Goal: Use online tool/utility: Use online tool/utility

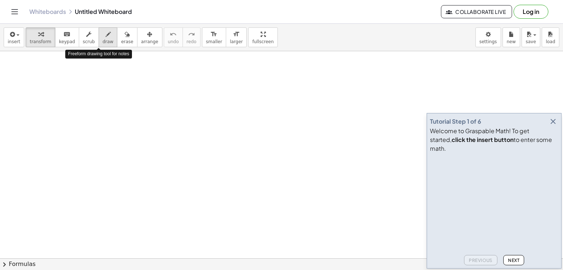
click at [105, 34] on icon "button" at bounding box center [107, 34] width 5 height 9
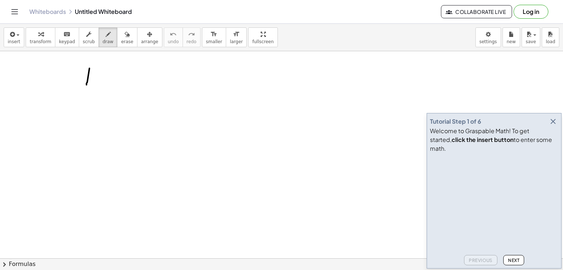
drag, startPoint x: 89, startPoint y: 68, endPoint x: 86, endPoint y: 85, distance: 16.8
drag, startPoint x: 69, startPoint y: 86, endPoint x: 98, endPoint y: 94, distance: 29.9
drag, startPoint x: 85, startPoint y: 101, endPoint x: 79, endPoint y: 122, distance: 21.6
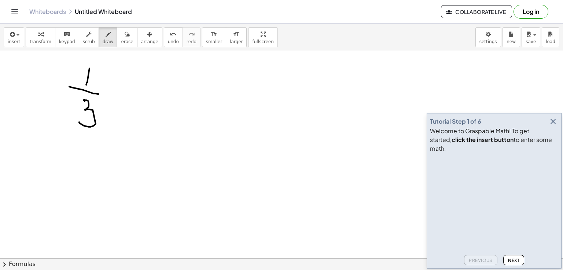
drag, startPoint x: 109, startPoint y: 75, endPoint x: 119, endPoint y: 88, distance: 15.6
drag, startPoint x: 116, startPoint y: 74, endPoint x: 108, endPoint y: 88, distance: 15.9
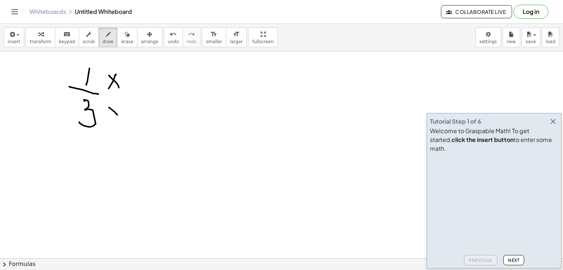
drag, startPoint x: 109, startPoint y: 107, endPoint x: 119, endPoint y: 119, distance: 15.3
drag, startPoint x: 117, startPoint y: 107, endPoint x: 110, endPoint y: 119, distance: 14.0
drag, startPoint x: 131, startPoint y: 107, endPoint x: 132, endPoint y: 125, distance: 18.7
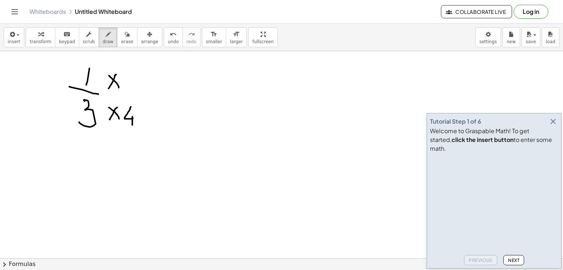
drag, startPoint x: 142, startPoint y: 76, endPoint x: 144, endPoint y: 96, distance: 19.9
drag, startPoint x: 174, startPoint y: 93, endPoint x: 189, endPoint y: 91, distance: 15.1
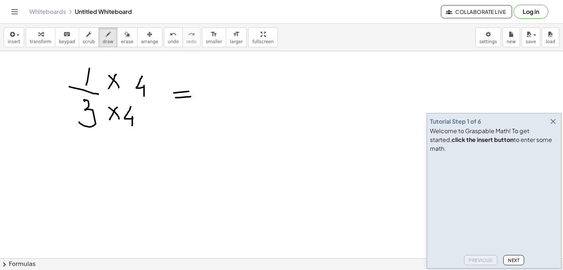
drag, startPoint x: 175, startPoint y: 97, endPoint x: 190, endPoint y: 96, distance: 15.1
drag, startPoint x: 226, startPoint y: 71, endPoint x: 226, endPoint y: 93, distance: 21.6
drag, startPoint x: 213, startPoint y: 97, endPoint x: 242, endPoint y: 99, distance: 28.6
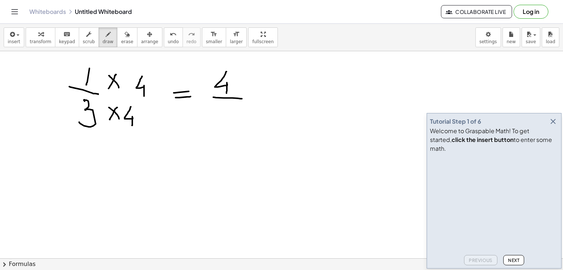
drag, startPoint x: 226, startPoint y: 106, endPoint x: 226, endPoint y: 128, distance: 22.0
drag, startPoint x: 239, startPoint y: 110, endPoint x: 253, endPoint y: 126, distance: 22.3
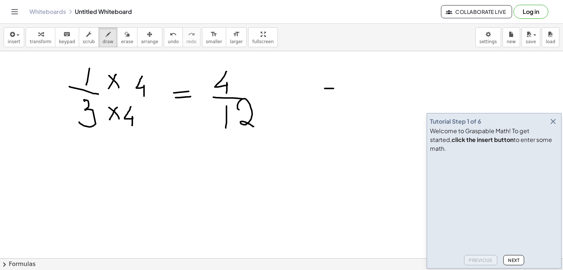
drag, startPoint x: 324, startPoint y: 88, endPoint x: 333, endPoint y: 88, distance: 8.8
drag, startPoint x: 322, startPoint y: 93, endPoint x: 331, endPoint y: 93, distance: 9.5
drag, startPoint x: 371, startPoint y: 75, endPoint x: 371, endPoint y: 100, distance: 24.5
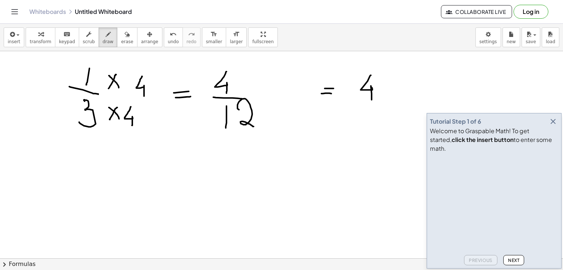
drag, startPoint x: 87, startPoint y: 160, endPoint x: 84, endPoint y: 181, distance: 21.2
drag, startPoint x: 69, startPoint y: 187, endPoint x: 94, endPoint y: 188, distance: 25.6
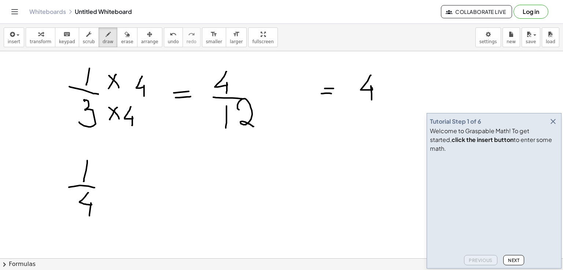
drag, startPoint x: 88, startPoint y: 193, endPoint x: 89, endPoint y: 216, distance: 23.1
drag, startPoint x: 102, startPoint y: 172, endPoint x: 114, endPoint y: 184, distance: 17.1
drag, startPoint x: 114, startPoint y: 171, endPoint x: 100, endPoint y: 183, distance: 18.2
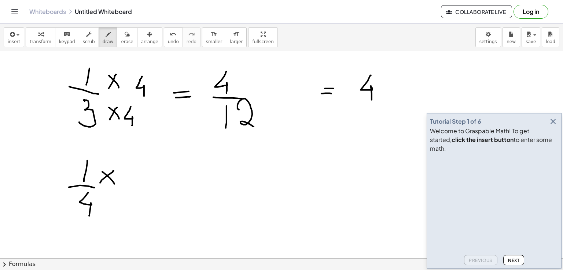
drag, startPoint x: 128, startPoint y: 170, endPoint x: 129, endPoint y: 186, distance: 15.4
drag, startPoint x: 108, startPoint y: 194, endPoint x: 116, endPoint y: 209, distance: 18.0
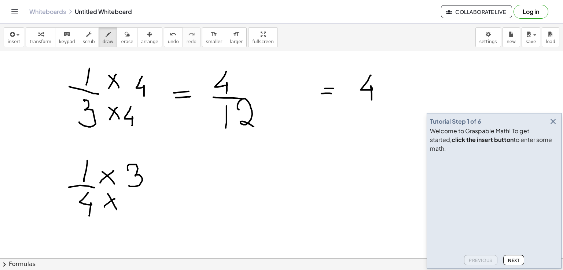
drag, startPoint x: 115, startPoint y: 199, endPoint x: 104, endPoint y: 207, distance: 12.8
drag, startPoint x: 135, startPoint y: 195, endPoint x: 134, endPoint y: 215, distance: 20.1
drag, startPoint x: 179, startPoint y: 182, endPoint x: 194, endPoint y: 182, distance: 15.0
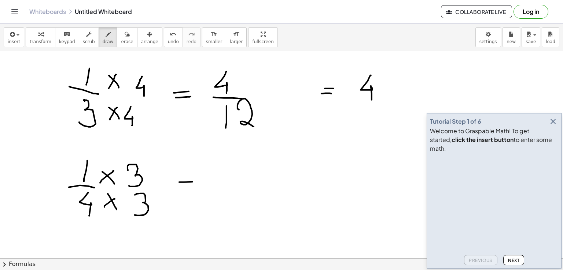
drag, startPoint x: 188, startPoint y: 186, endPoint x: 192, endPoint y: 186, distance: 4.0
drag, startPoint x: 223, startPoint y: 158, endPoint x: 217, endPoint y: 179, distance: 22.0
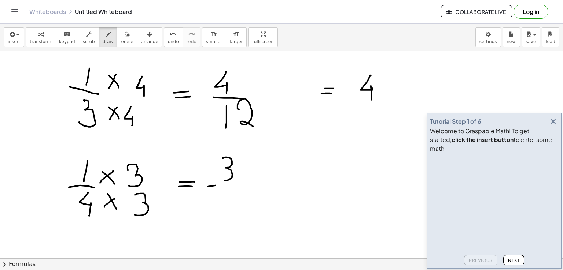
drag, startPoint x: 208, startPoint y: 186, endPoint x: 238, endPoint y: 185, distance: 30.5
drag, startPoint x: 222, startPoint y: 194, endPoint x: 220, endPoint y: 213, distance: 19.2
drag, startPoint x: 231, startPoint y: 196, endPoint x: 246, endPoint y: 211, distance: 22.0
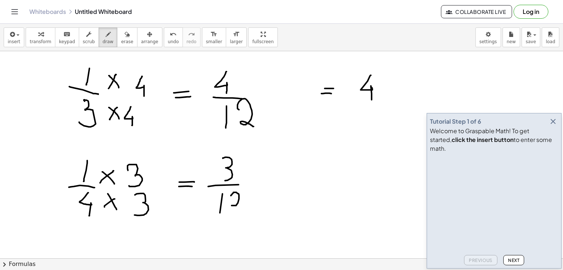
drag, startPoint x: 235, startPoint y: 205, endPoint x: 251, endPoint y: 205, distance: 15.7
drag, startPoint x: 265, startPoint y: 181, endPoint x: 277, endPoint y: 179, distance: 11.5
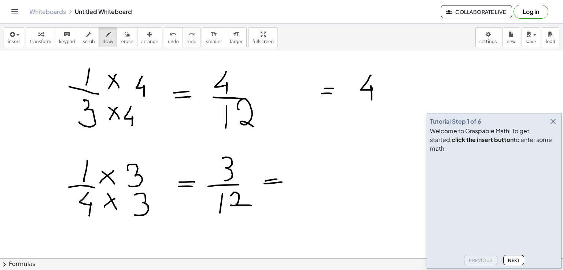
drag, startPoint x: 264, startPoint y: 183, endPoint x: 282, endPoint y: 182, distance: 17.6
drag, startPoint x: 316, startPoint y: 154, endPoint x: 314, endPoint y: 178, distance: 24.3
click at [555, 126] on icon "button" at bounding box center [552, 121] width 9 height 9
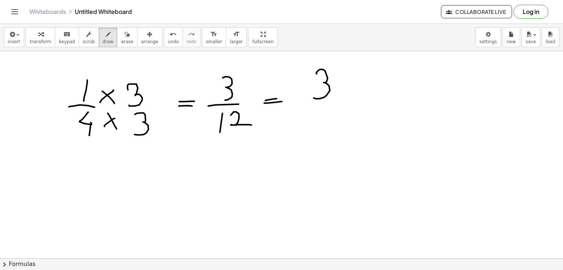
scroll to position [84, 0]
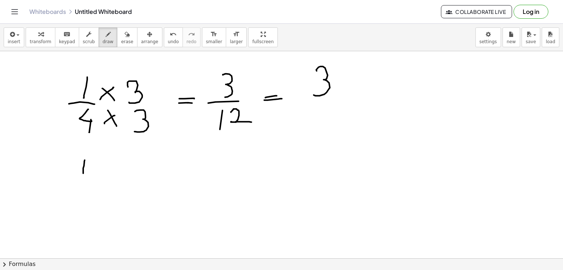
drag, startPoint x: 85, startPoint y: 160, endPoint x: 82, endPoint y: 178, distance: 18.1
click at [82, 178] on div at bounding box center [281, 199] width 563 height 462
drag, startPoint x: 62, startPoint y: 186, endPoint x: 92, endPoint y: 187, distance: 30.0
click at [92, 187] on div at bounding box center [281, 199] width 563 height 462
drag, startPoint x: 88, startPoint y: 191, endPoint x: 75, endPoint y: 200, distance: 15.3
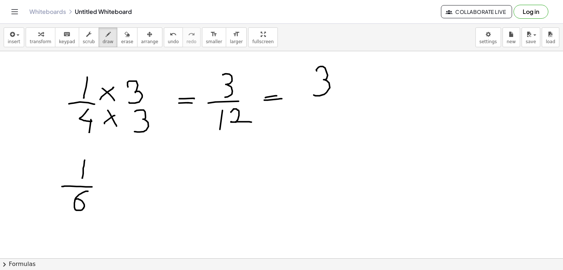
click at [75, 200] on div at bounding box center [281, 199] width 563 height 462
drag, startPoint x: 110, startPoint y: 172, endPoint x: 120, endPoint y: 182, distance: 14.8
click at [120, 182] on div at bounding box center [281, 199] width 563 height 462
drag, startPoint x: 117, startPoint y: 171, endPoint x: 107, endPoint y: 185, distance: 17.3
click at [107, 185] on div at bounding box center [281, 199] width 563 height 462
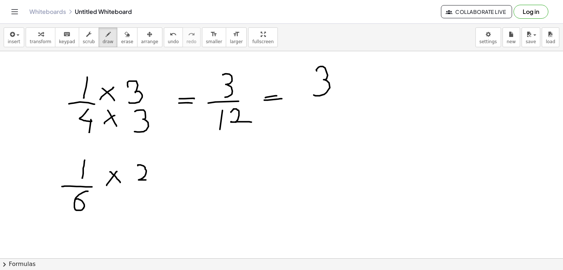
drag, startPoint x: 138, startPoint y: 166, endPoint x: 149, endPoint y: 180, distance: 18.5
click at [149, 180] on div at bounding box center [281, 199] width 563 height 462
drag, startPoint x: 111, startPoint y: 195, endPoint x: 126, endPoint y: 211, distance: 22.0
click at [126, 211] on div at bounding box center [281, 199] width 563 height 462
drag, startPoint x: 122, startPoint y: 197, endPoint x: 115, endPoint y: 209, distance: 14.6
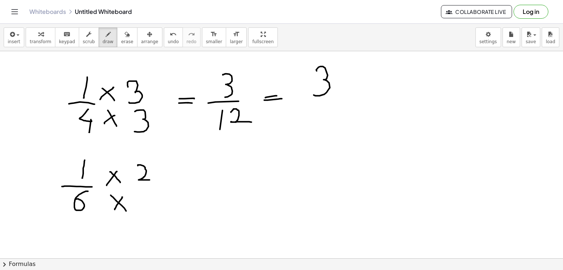
click at [115, 209] on div at bounding box center [281, 199] width 563 height 462
drag, startPoint x: 139, startPoint y: 199, endPoint x: 157, endPoint y: 209, distance: 20.5
click at [157, 209] on div at bounding box center [281, 199] width 563 height 462
drag, startPoint x: 190, startPoint y: 181, endPoint x: 202, endPoint y: 182, distance: 12.2
click at [202, 182] on div at bounding box center [281, 199] width 563 height 462
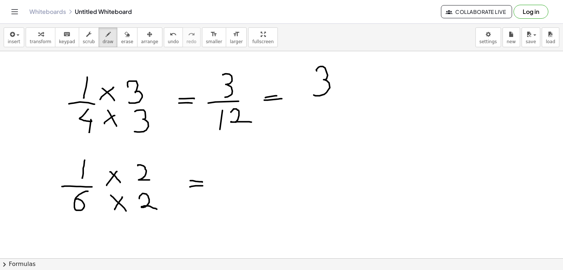
drag, startPoint x: 190, startPoint y: 187, endPoint x: 203, endPoint y: 186, distance: 12.9
click at [203, 186] on div at bounding box center [281, 199] width 563 height 462
drag, startPoint x: 224, startPoint y: 169, endPoint x: 246, endPoint y: 182, distance: 25.9
click at [246, 182] on div at bounding box center [281, 199] width 563 height 462
drag, startPoint x: 223, startPoint y: 186, endPoint x: 254, endPoint y: 186, distance: 31.5
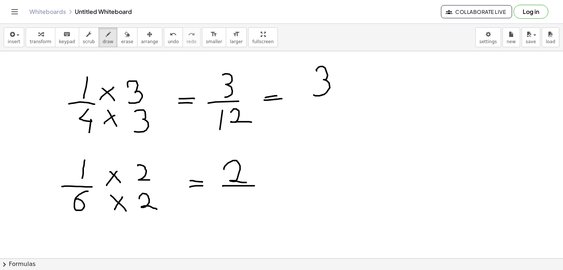
click at [254, 186] on div at bounding box center [281, 199] width 563 height 462
drag, startPoint x: 232, startPoint y: 197, endPoint x: 226, endPoint y: 222, distance: 25.6
click at [226, 222] on div at bounding box center [281, 199] width 563 height 462
drag, startPoint x: 241, startPoint y: 201, endPoint x: 261, endPoint y: 219, distance: 27.3
click at [261, 219] on div at bounding box center [281, 199] width 563 height 462
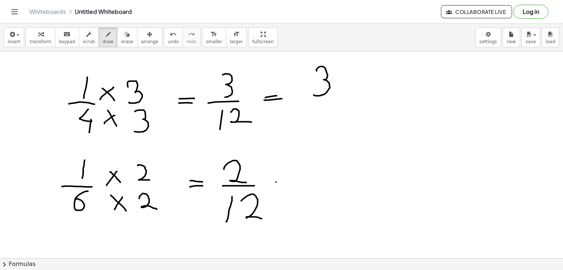
drag, startPoint x: 276, startPoint y: 182, endPoint x: 287, endPoint y: 179, distance: 11.6
click at [287, 179] on div at bounding box center [281, 199] width 563 height 462
drag, startPoint x: 280, startPoint y: 183, endPoint x: 295, endPoint y: 181, distance: 15.6
click at [295, 181] on div at bounding box center [281, 199] width 563 height 462
drag, startPoint x: 312, startPoint y: 164, endPoint x: 335, endPoint y: 182, distance: 28.8
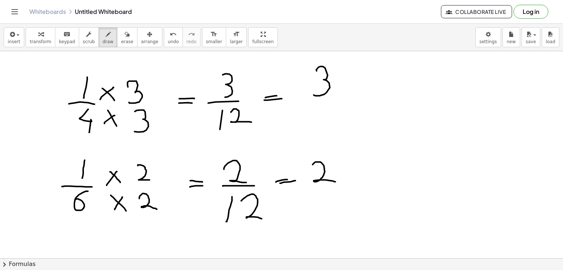
click at [335, 182] on div at bounding box center [281, 199] width 563 height 462
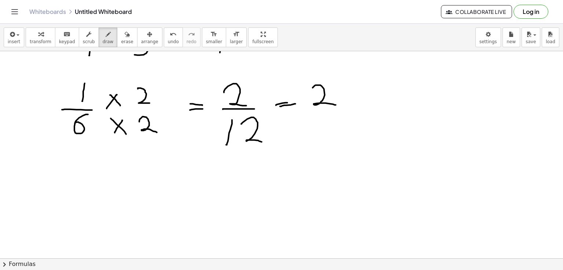
scroll to position [163, 0]
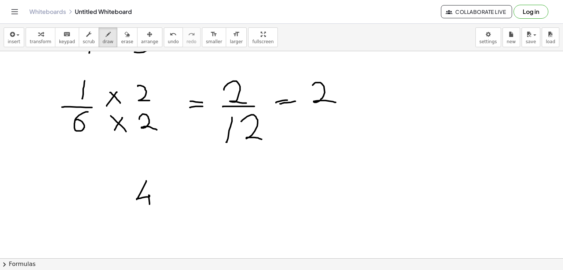
drag, startPoint x: 146, startPoint y: 181, endPoint x: 149, endPoint y: 205, distance: 24.4
click at [149, 205] on div at bounding box center [281, 119] width 563 height 462
drag, startPoint x: 167, startPoint y: 194, endPoint x: 189, endPoint y: 193, distance: 22.0
click at [189, 193] on div at bounding box center [281, 119] width 563 height 462
drag, startPoint x: 180, startPoint y: 188, endPoint x: 179, endPoint y: 201, distance: 13.6
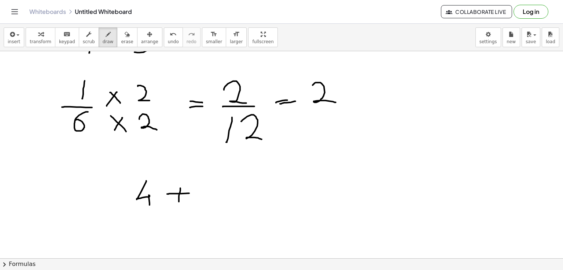
click at [179, 201] on div at bounding box center [281, 119] width 563 height 462
drag, startPoint x: 199, startPoint y: 181, endPoint x: 199, endPoint y: 200, distance: 19.0
click at [199, 200] on div at bounding box center [281, 119] width 563 height 462
drag, startPoint x: 226, startPoint y: 194, endPoint x: 241, endPoint y: 191, distance: 14.9
click at [241, 191] on div at bounding box center [281, 119] width 563 height 462
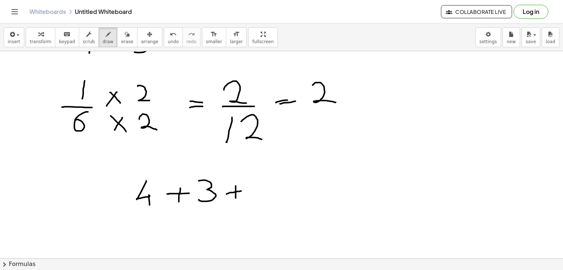
drag, startPoint x: 235, startPoint y: 186, endPoint x: 235, endPoint y: 198, distance: 12.1
click at [235, 198] on div at bounding box center [281, 119] width 563 height 462
drag, startPoint x: 257, startPoint y: 183, endPoint x: 277, endPoint y: 204, distance: 29.5
click at [277, 204] on div at bounding box center [281, 119] width 563 height 462
drag, startPoint x: 292, startPoint y: 193, endPoint x: 309, endPoint y: 191, distance: 17.4
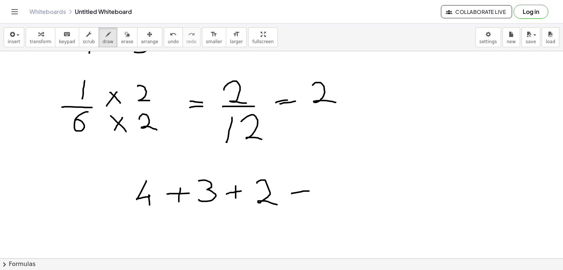
click at [309, 191] on div at bounding box center [281, 119] width 563 height 462
drag, startPoint x: 295, startPoint y: 197, endPoint x: 305, endPoint y: 196, distance: 10.3
click at [305, 196] on div at bounding box center [281, 119] width 563 height 462
drag, startPoint x: 341, startPoint y: 181, endPoint x: 341, endPoint y: 198, distance: 17.6
click at [341, 198] on div at bounding box center [281, 119] width 563 height 462
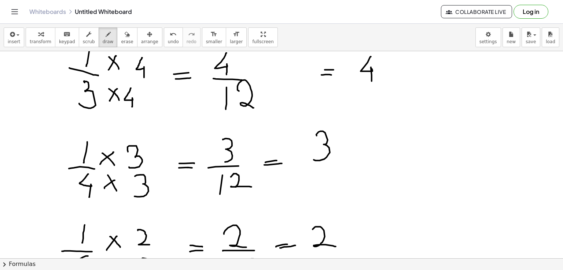
scroll to position [219, 0]
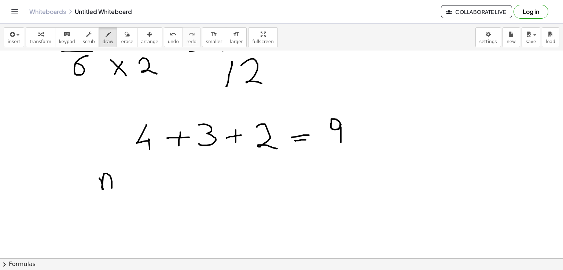
drag, startPoint x: 99, startPoint y: 178, endPoint x: 112, endPoint y: 188, distance: 15.9
click at [112, 188] on div at bounding box center [281, 63] width 563 height 462
drag, startPoint x: 117, startPoint y: 179, endPoint x: 127, endPoint y: 188, distance: 13.5
click at [127, 188] on div at bounding box center [281, 63] width 563 height 462
drag, startPoint x: 134, startPoint y: 182, endPoint x: 149, endPoint y: 191, distance: 18.0
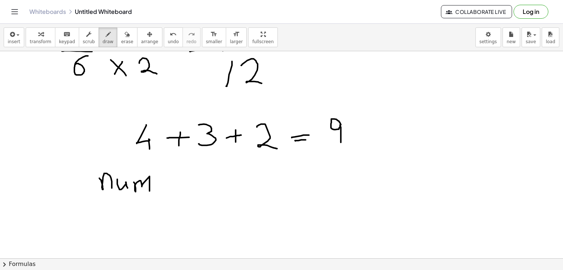
click at [149, 191] on div at bounding box center [281, 63] width 563 height 462
drag, startPoint x: 162, startPoint y: 172, endPoint x: 161, endPoint y: 190, distance: 18.3
click at [161, 190] on div at bounding box center [281, 63] width 563 height 462
drag, startPoint x: 94, startPoint y: 194, endPoint x: 168, endPoint y: 207, distance: 75.6
click at [168, 207] on div at bounding box center [281, 63] width 563 height 462
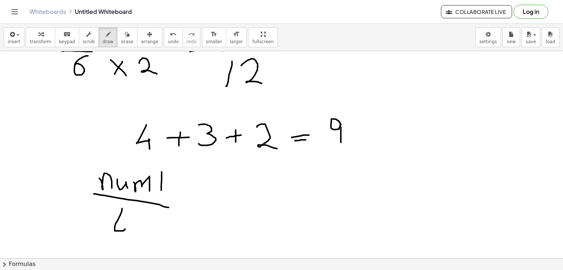
drag, startPoint x: 122, startPoint y: 208, endPoint x: 125, endPoint y: 229, distance: 20.7
click at [125, 229] on div at bounding box center [281, 63] width 563 height 462
drag, startPoint x: 115, startPoint y: 216, endPoint x: 127, endPoint y: 218, distance: 12.0
click at [127, 218] on div at bounding box center [281, 63] width 563 height 462
drag, startPoint x: 205, startPoint y: 192, endPoint x: 214, endPoint y: 193, distance: 9.2
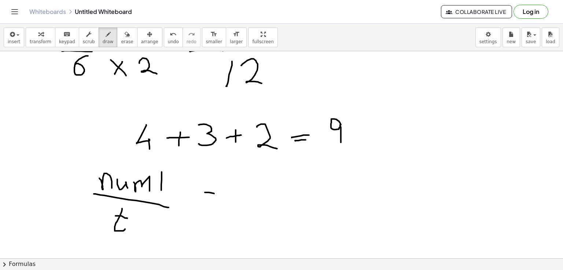
click at [214, 193] on div at bounding box center [281, 63] width 563 height 462
drag, startPoint x: 200, startPoint y: 198, endPoint x: 219, endPoint y: 197, distance: 18.7
click at [219, 197] on div at bounding box center [281, 63] width 563 height 462
drag, startPoint x: 259, startPoint y: 176, endPoint x: 261, endPoint y: 199, distance: 22.5
click at [261, 199] on div at bounding box center [281, 63] width 563 height 462
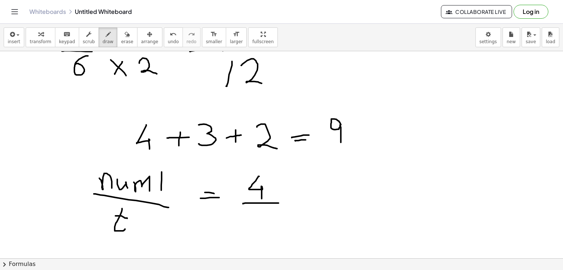
drag, startPoint x: 243, startPoint y: 204, endPoint x: 278, endPoint y: 203, distance: 35.5
click at [278, 203] on div at bounding box center [281, 63] width 563 height 462
drag, startPoint x: 266, startPoint y: 211, endPoint x: 268, endPoint y: 230, distance: 19.1
click at [268, 230] on div at bounding box center [281, 63] width 563 height 462
drag, startPoint x: 297, startPoint y: 192, endPoint x: 316, endPoint y: 205, distance: 23.6
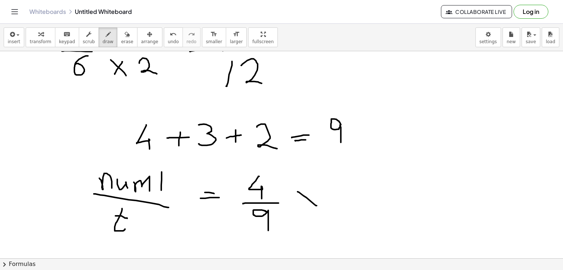
click at [316, 205] on div at bounding box center [281, 63] width 563 height 462
drag, startPoint x: 310, startPoint y: 191, endPoint x: 296, endPoint y: 215, distance: 27.9
click at [296, 215] on div at bounding box center [281, 63] width 563 height 462
drag, startPoint x: 345, startPoint y: 181, endPoint x: 343, endPoint y: 198, distance: 16.9
click at [343, 198] on div at bounding box center [281, 63] width 563 height 462
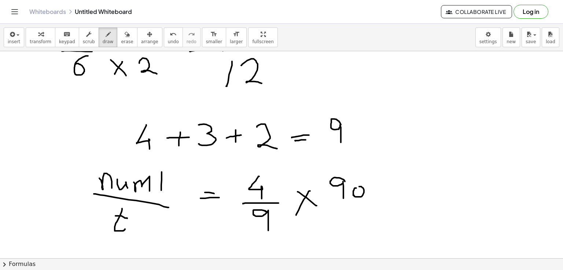
drag, startPoint x: 355, startPoint y: 188, endPoint x: 359, endPoint y: 187, distance: 4.2
click at [359, 187] on div at bounding box center [281, 63] width 563 height 462
click at [374, 188] on div at bounding box center [281, 63] width 563 height 462
click at [405, 183] on div at bounding box center [281, 63] width 563 height 462
click at [434, 181] on div at bounding box center [281, 63] width 563 height 462
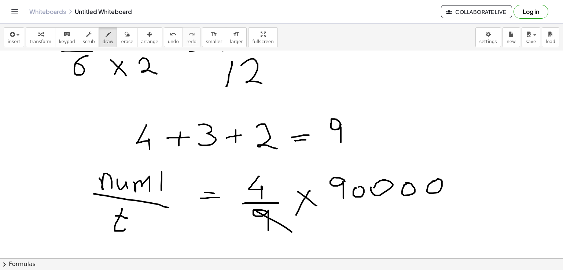
drag, startPoint x: 256, startPoint y: 211, endPoint x: 292, endPoint y: 232, distance: 40.9
click at [292, 232] on div at bounding box center [281, 63] width 563 height 462
drag, startPoint x: 332, startPoint y: 178, endPoint x: 431, endPoint y: 194, distance: 100.2
click at [431, 194] on div at bounding box center [281, 63] width 563 height 462
drag, startPoint x: 342, startPoint y: 160, endPoint x: 343, endPoint y: 173, distance: 12.5
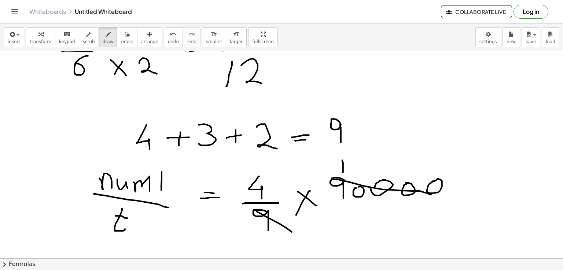
click at [343, 173] on div at bounding box center [281, 63] width 563 height 462
click at [354, 162] on div at bounding box center [281, 63] width 563 height 462
click at [378, 160] on div at bounding box center [281, 63] width 563 height 462
drag, startPoint x: 400, startPoint y: 163, endPoint x: 398, endPoint y: 159, distance: 3.8
click at [398, 159] on div at bounding box center [281, 63] width 563 height 462
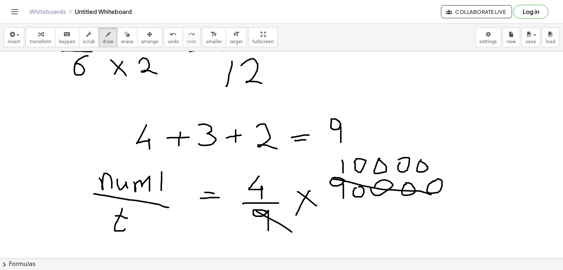
click at [419, 161] on div at bounding box center [281, 63] width 563 height 462
drag, startPoint x: 463, startPoint y: 182, endPoint x: 468, endPoint y: 181, distance: 5.2
click at [468, 181] on div at bounding box center [281, 63] width 563 height 462
drag, startPoint x: 460, startPoint y: 188, endPoint x: 467, endPoint y: 186, distance: 7.8
click at [467, 186] on div at bounding box center [281, 63] width 563 height 462
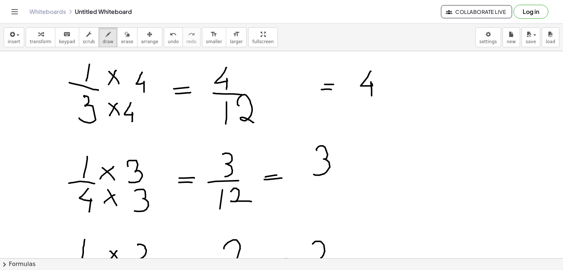
scroll to position [4, 0]
drag, startPoint x: 23, startPoint y: 77, endPoint x: 25, endPoint y: 92, distance: 15.1
drag, startPoint x: 42, startPoint y: 85, endPoint x: 51, endPoint y: 84, distance: 8.8
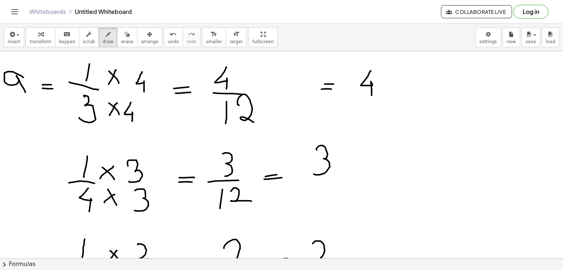
drag, startPoint x: 42, startPoint y: 88, endPoint x: 53, endPoint y: 88, distance: 10.3
drag, startPoint x: 394, startPoint y: 71, endPoint x: 389, endPoint y: 69, distance: 5.8
drag, startPoint x: 13, startPoint y: 164, endPoint x: 15, endPoint y: 190, distance: 25.7
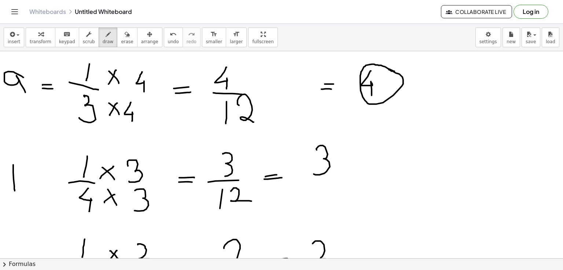
drag, startPoint x: 13, startPoint y: 177, endPoint x: 12, endPoint y: 193, distance: 16.9
drag, startPoint x: 35, startPoint y: 185, endPoint x: 45, endPoint y: 185, distance: 9.9
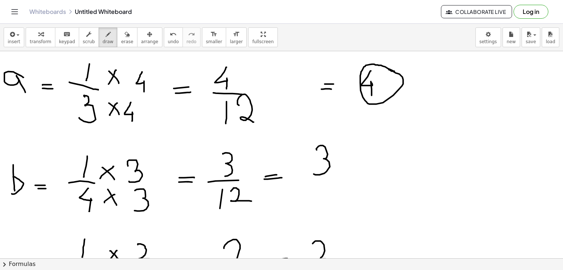
drag, startPoint x: 38, startPoint y: 188, endPoint x: 49, endPoint y: 188, distance: 10.6
drag, startPoint x: 341, startPoint y: 144, endPoint x: 333, endPoint y: 139, distance: 10.0
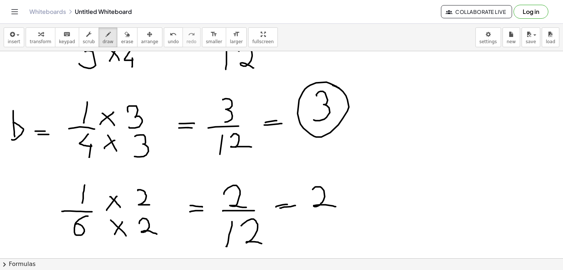
scroll to position [135, 0]
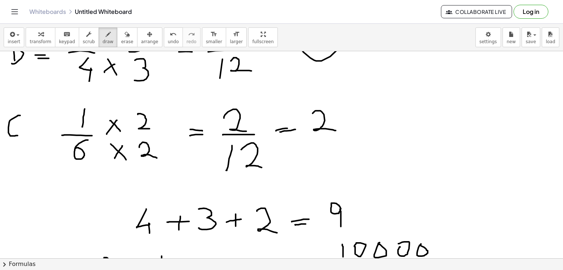
drag, startPoint x: 20, startPoint y: 115, endPoint x: 18, endPoint y: 135, distance: 19.9
click at [18, 135] on div at bounding box center [281, 147] width 563 height 462
drag, startPoint x: 31, startPoint y: 121, endPoint x: 38, endPoint y: 121, distance: 6.6
click at [38, 121] on div at bounding box center [281, 147] width 563 height 462
drag, startPoint x: 31, startPoint y: 126, endPoint x: 41, endPoint y: 126, distance: 10.3
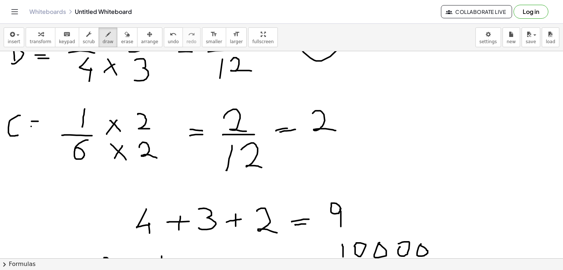
click at [41, 126] on div at bounding box center [281, 147] width 563 height 462
click at [337, 119] on div at bounding box center [281, 147] width 563 height 462
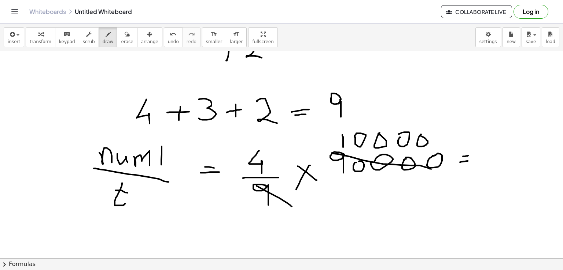
scroll to position [308, 0]
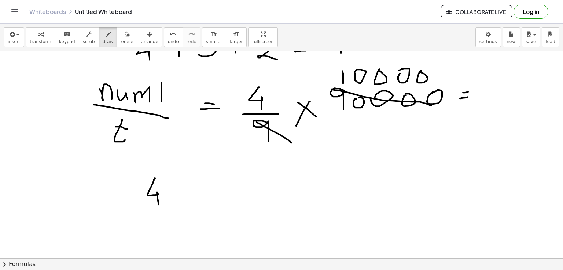
drag, startPoint x: 155, startPoint y: 178, endPoint x: 158, endPoint y: 205, distance: 26.9
click at [158, 205] on div at bounding box center [281, 54] width 563 height 622
drag, startPoint x: 138, startPoint y: 210, endPoint x: 167, endPoint y: 217, distance: 29.8
click at [167, 217] on div at bounding box center [281, 54] width 563 height 622
drag, startPoint x: 144, startPoint y: 219, endPoint x: 144, endPoint y: 236, distance: 17.2
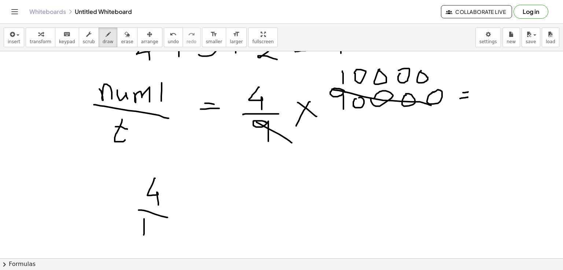
click at [144, 236] on div at bounding box center [281, 54] width 563 height 622
drag, startPoint x: 153, startPoint y: 221, endPoint x: 170, endPoint y: 237, distance: 23.3
click at [170, 237] on div at bounding box center [281, 54] width 563 height 622
click at [188, 204] on div at bounding box center [281, 54] width 563 height 622
click at [188, 214] on div at bounding box center [281, 54] width 563 height 622
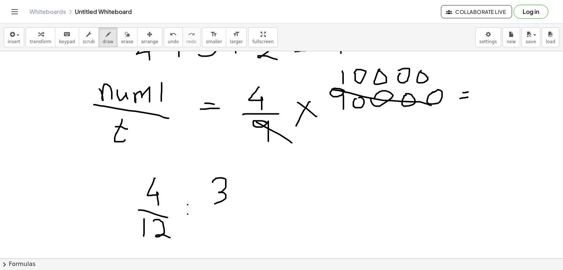
drag, startPoint x: 212, startPoint y: 182, endPoint x: 210, endPoint y: 204, distance: 22.1
click at [210, 204] on div at bounding box center [281, 54] width 563 height 622
drag, startPoint x: 201, startPoint y: 209, endPoint x: 235, endPoint y: 211, distance: 33.7
click at [235, 211] on div at bounding box center [281, 54] width 563 height 622
drag, startPoint x: 215, startPoint y: 216, endPoint x: 212, endPoint y: 239, distance: 23.6
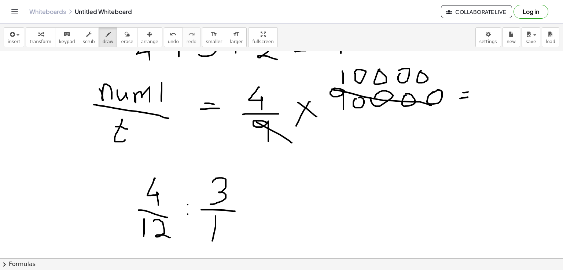
click at [212, 240] on div at bounding box center [281, 54] width 563 height 622
drag, startPoint x: 226, startPoint y: 222, endPoint x: 238, endPoint y: 237, distance: 19.3
click at [238, 237] on div at bounding box center [281, 54] width 563 height 622
click at [264, 203] on div at bounding box center [281, 54] width 563 height 622
click at [263, 208] on div at bounding box center [281, 54] width 563 height 622
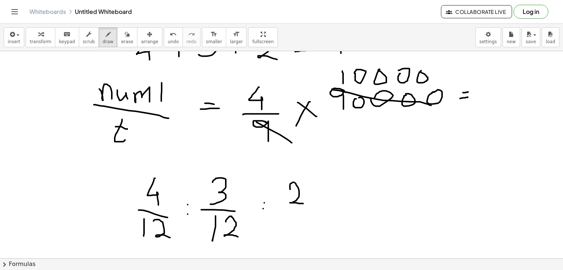
drag, startPoint x: 290, startPoint y: 189, endPoint x: 303, endPoint y: 203, distance: 19.2
click at [303, 203] on div at bounding box center [281, 54] width 563 height 622
drag, startPoint x: 279, startPoint y: 207, endPoint x: 320, endPoint y: 204, distance: 41.8
click at [320, 204] on div at bounding box center [281, 54] width 563 height 622
drag, startPoint x: 299, startPoint y: 213, endPoint x: 300, endPoint y: 231, distance: 17.9
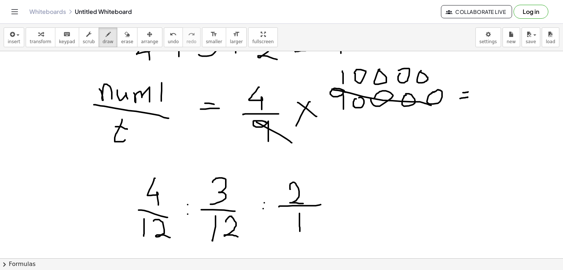
click at [300, 231] on div at bounding box center [281, 54] width 563 height 622
drag, startPoint x: 311, startPoint y: 215, endPoint x: 321, endPoint y: 233, distance: 20.6
click at [321, 233] on div at bounding box center [281, 54] width 563 height 622
drag, startPoint x: 345, startPoint y: 196, endPoint x: 355, endPoint y: 196, distance: 9.9
click at [355, 196] on div at bounding box center [281, 54] width 563 height 622
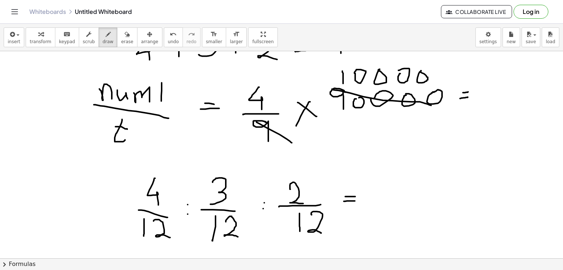
drag, startPoint x: 344, startPoint y: 201, endPoint x: 355, endPoint y: 201, distance: 11.0
click at [355, 201] on div at bounding box center [281, 54] width 563 height 622
drag, startPoint x: 378, startPoint y: 178, endPoint x: 386, endPoint y: 206, distance: 29.5
click at [386, 206] on div at bounding box center [281, 54] width 563 height 622
drag, startPoint x: 399, startPoint y: 191, endPoint x: 413, endPoint y: 190, distance: 13.9
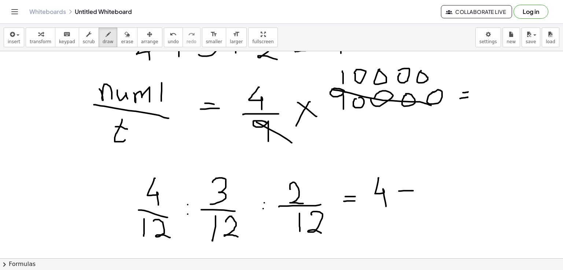
click at [413, 190] on div at bounding box center [281, 54] width 563 height 622
drag, startPoint x: 405, startPoint y: 183, endPoint x: 405, endPoint y: 200, distance: 17.2
click at [405, 200] on div at bounding box center [281, 54] width 563 height 622
drag, startPoint x: 420, startPoint y: 182, endPoint x: 422, endPoint y: 201, distance: 19.4
click at [422, 201] on div at bounding box center [281, 54] width 563 height 622
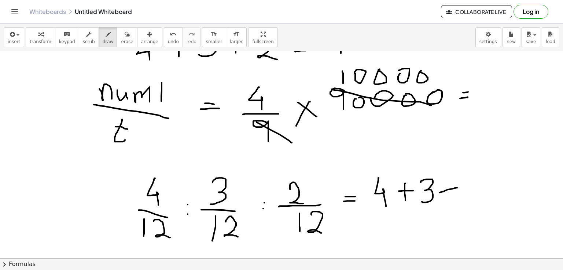
drag, startPoint x: 439, startPoint y: 192, endPoint x: 457, endPoint y: 188, distance: 17.9
click at [457, 188] on div at bounding box center [281, 54] width 563 height 622
drag, startPoint x: 449, startPoint y: 182, endPoint x: 449, endPoint y: 194, distance: 12.5
click at [449, 194] on div at bounding box center [281, 54] width 563 height 622
drag, startPoint x: 467, startPoint y: 180, endPoint x: 481, endPoint y: 198, distance: 22.5
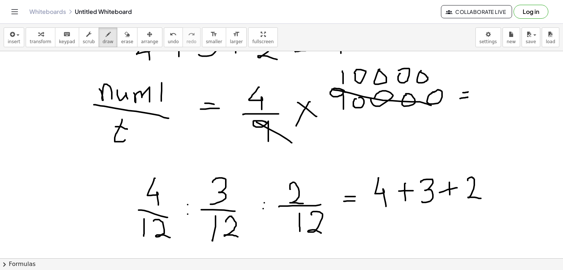
click at [481, 198] on div at bounding box center [281, 54] width 563 height 622
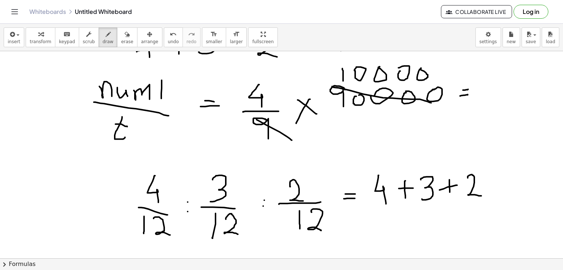
scroll to position [295, 0]
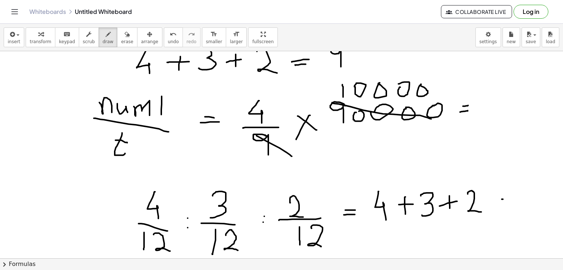
drag, startPoint x: 501, startPoint y: 199, endPoint x: 513, endPoint y: 199, distance: 11.4
click at [513, 199] on div at bounding box center [281, 67] width 563 height 622
drag, startPoint x: 500, startPoint y: 205, endPoint x: 510, endPoint y: 204, distance: 10.3
click at [510, 204] on div at bounding box center [281, 67] width 563 height 622
drag, startPoint x: 535, startPoint y: 186, endPoint x: 536, endPoint y: 208, distance: 21.7
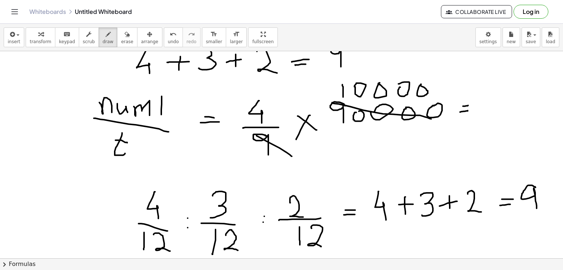
click at [536, 208] on div at bounding box center [281, 67] width 563 height 622
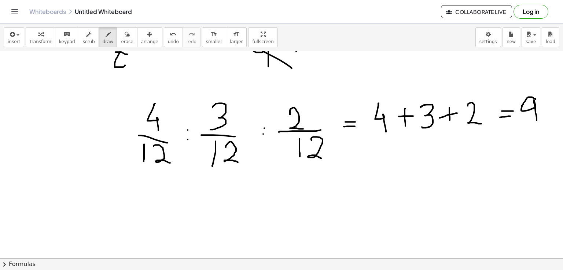
scroll to position [386, 0]
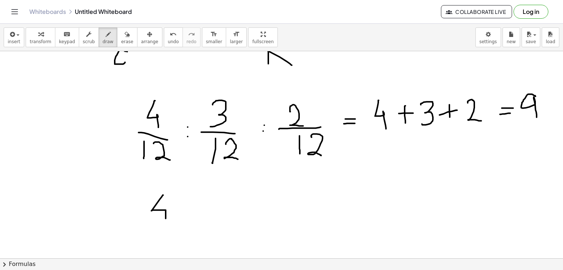
drag, startPoint x: 163, startPoint y: 195, endPoint x: 166, endPoint y: 218, distance: 23.6
drag, startPoint x: 139, startPoint y: 219, endPoint x: 182, endPoint y: 223, distance: 43.0
drag, startPoint x: 171, startPoint y: 233, endPoint x: 168, endPoint y: 255, distance: 22.2
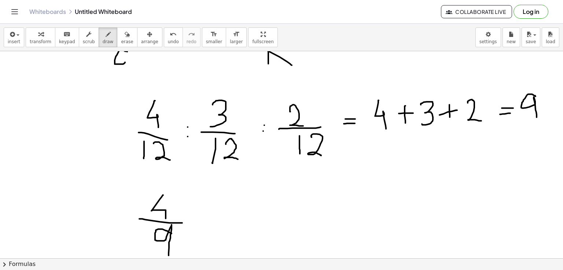
drag, startPoint x: 236, startPoint y: 202, endPoint x: 233, endPoint y: 223, distance: 21.0
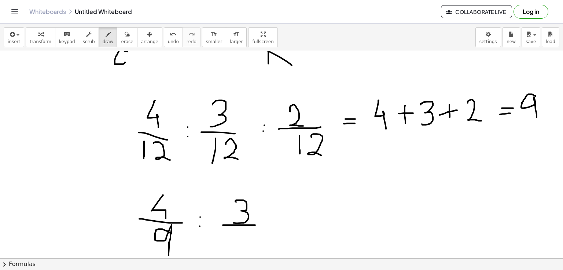
drag, startPoint x: 223, startPoint y: 225, endPoint x: 255, endPoint y: 225, distance: 32.2
drag, startPoint x: 241, startPoint y: 233, endPoint x: 240, endPoint y: 249, distance: 15.8
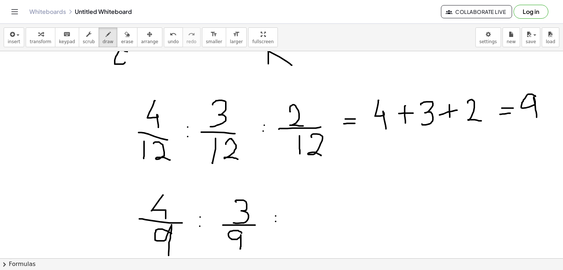
drag, startPoint x: 305, startPoint y: 202, endPoint x: 318, endPoint y: 223, distance: 24.9
drag, startPoint x: 292, startPoint y: 229, endPoint x: 326, endPoint y: 227, distance: 33.4
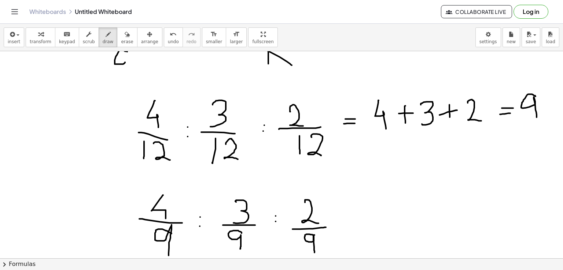
drag, startPoint x: 314, startPoint y: 235, endPoint x: 314, endPoint y: 252, distance: 17.6
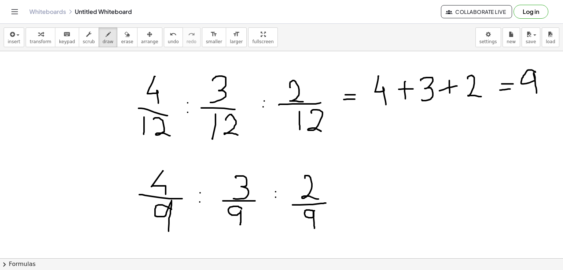
scroll to position [414, 0]
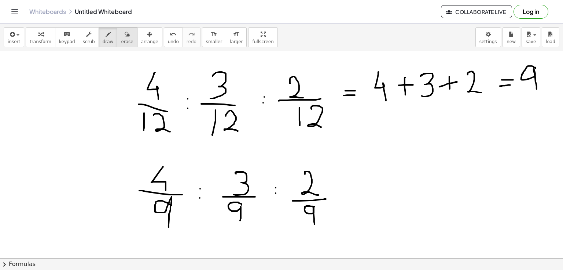
click at [121, 37] on div "button" at bounding box center [127, 34] width 12 height 9
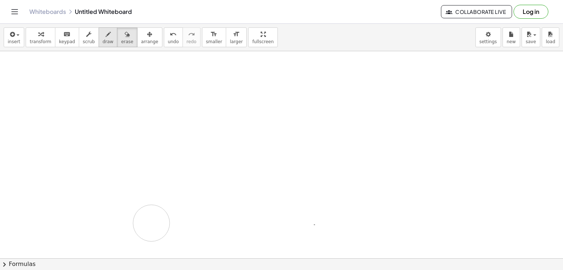
drag, startPoint x: 130, startPoint y: 62, endPoint x: 97, endPoint y: 37, distance: 41.8
click at [156, 225] on div at bounding box center [281, 52] width 563 height 830
click at [103, 40] on span "draw" at bounding box center [108, 41] width 11 height 5
click at [105, 37] on icon "button" at bounding box center [107, 34] width 5 height 9
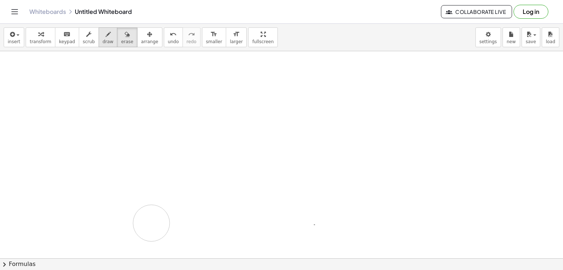
click at [105, 37] on icon "button" at bounding box center [107, 34] width 5 height 9
drag, startPoint x: 184, startPoint y: 104, endPoint x: 145, endPoint y: 166, distance: 73.8
click at [145, 166] on div at bounding box center [281, 52] width 563 height 830
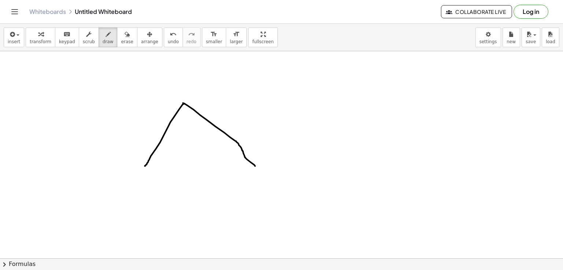
drag, startPoint x: 183, startPoint y: 103, endPoint x: 255, endPoint y: 166, distance: 95.8
click at [255, 166] on div at bounding box center [281, 52] width 563 height 830
drag, startPoint x: 146, startPoint y: 164, endPoint x: 271, endPoint y: 176, distance: 124.7
click at [271, 176] on div at bounding box center [281, 52] width 563 height 830
drag, startPoint x: 253, startPoint y: 164, endPoint x: 272, endPoint y: 176, distance: 22.4
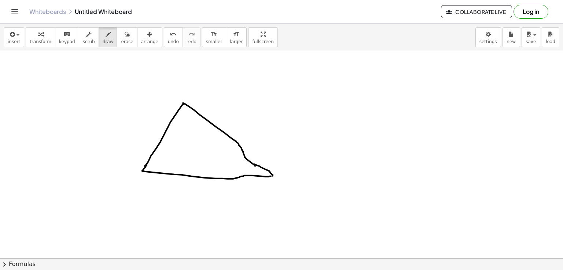
click at [272, 176] on div at bounding box center [281, 52] width 563 height 830
drag, startPoint x: 153, startPoint y: 153, endPoint x: 160, endPoint y: 173, distance: 21.5
click at [160, 173] on div at bounding box center [281, 52] width 563 height 830
drag, startPoint x: 168, startPoint y: 157, endPoint x: 172, endPoint y: 160, distance: 5.0
click at [172, 160] on div at bounding box center [281, 52] width 563 height 830
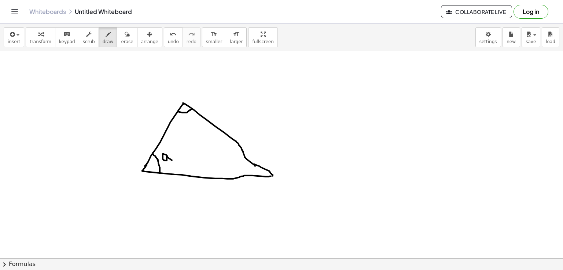
drag, startPoint x: 178, startPoint y: 111, endPoint x: 192, endPoint y: 109, distance: 14.5
click at [192, 109] on div at bounding box center [281, 52] width 563 height 830
drag, startPoint x: 186, startPoint y: 116, endPoint x: 185, endPoint y: 130, distance: 13.6
click at [185, 130] on div at bounding box center [281, 52] width 563 height 830
drag, startPoint x: 255, startPoint y: 163, endPoint x: 250, endPoint y: 175, distance: 12.3
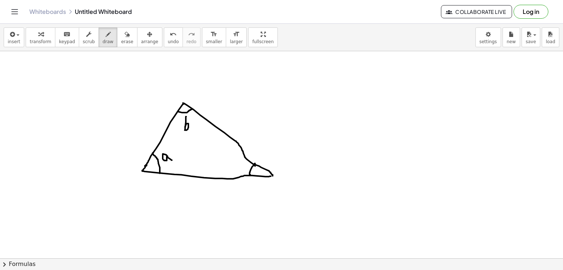
click at [250, 175] on div at bounding box center [281, 52] width 563 height 830
drag, startPoint x: 239, startPoint y: 164, endPoint x: 241, endPoint y: 171, distance: 7.4
click at [241, 171] on div at bounding box center [281, 52] width 563 height 830
click at [155, 207] on div at bounding box center [281, 52] width 563 height 830
click at [121, 40] on span "erase" at bounding box center [127, 41] width 12 height 5
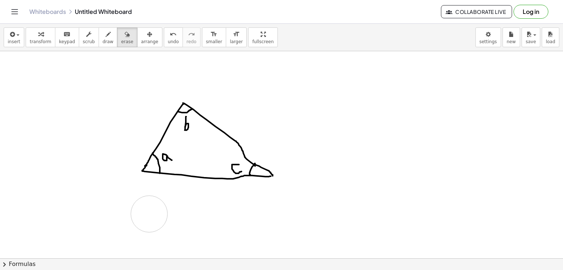
drag, startPoint x: 158, startPoint y: 195, endPoint x: 149, endPoint y: 214, distance: 21.1
click at [149, 214] on div at bounding box center [281, 52] width 563 height 830
click at [103, 36] on div "button" at bounding box center [108, 34] width 11 height 9
drag, startPoint x: 159, startPoint y: 199, endPoint x: 162, endPoint y: 208, distance: 10.1
click at [162, 208] on div at bounding box center [281, 52] width 563 height 830
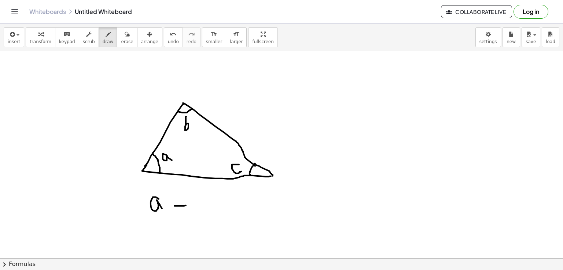
drag, startPoint x: 174, startPoint y: 206, endPoint x: 186, endPoint y: 205, distance: 11.4
click at [186, 205] on div at bounding box center [281, 52] width 563 height 830
drag, startPoint x: 179, startPoint y: 200, endPoint x: 178, endPoint y: 212, distance: 12.8
click at [178, 212] on div at bounding box center [281, 52] width 563 height 830
drag, startPoint x: 196, startPoint y: 201, endPoint x: 199, endPoint y: 216, distance: 15.2
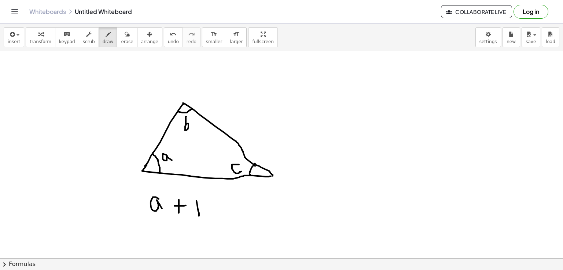
click at [199, 216] on div at bounding box center [281, 52] width 563 height 830
click at [200, 208] on div at bounding box center [281, 52] width 563 height 830
drag, startPoint x: 199, startPoint y: 208, endPoint x: 200, endPoint y: 218, distance: 9.2
click at [200, 218] on div at bounding box center [281, 52] width 563 height 830
drag, startPoint x: 221, startPoint y: 216, endPoint x: 234, endPoint y: 215, distance: 13.2
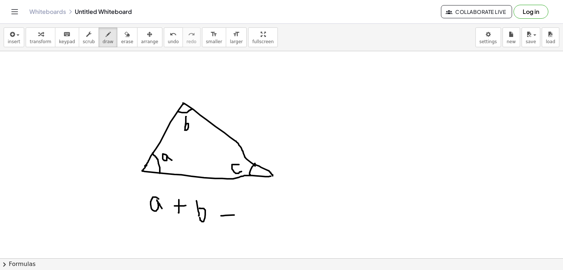
click at [234, 215] on div at bounding box center [281, 52] width 563 height 830
drag, startPoint x: 229, startPoint y: 209, endPoint x: 229, endPoint y: 222, distance: 12.1
click at [229, 222] on div at bounding box center [281, 52] width 563 height 830
drag, startPoint x: 259, startPoint y: 209, endPoint x: 258, endPoint y: 222, distance: 12.5
click at [258, 222] on div at bounding box center [281, 52] width 563 height 830
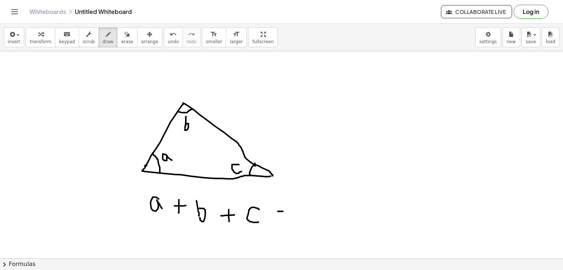
drag, startPoint x: 278, startPoint y: 211, endPoint x: 283, endPoint y: 211, distance: 4.8
click at [283, 211] on div at bounding box center [281, 52] width 563 height 830
drag, startPoint x: 277, startPoint y: 215, endPoint x: 288, endPoint y: 216, distance: 11.4
click at [288, 216] on div at bounding box center [281, 52] width 563 height 830
drag, startPoint x: 306, startPoint y: 203, endPoint x: 306, endPoint y: 225, distance: 22.7
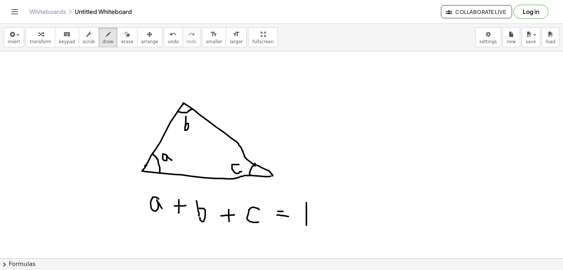
click at [306, 225] on div at bounding box center [281, 52] width 563 height 830
drag, startPoint x: 328, startPoint y: 204, endPoint x: 325, endPoint y: 206, distance: 4.2
click at [325, 206] on div at bounding box center [281, 52] width 563 height 830
click at [344, 208] on div at bounding box center [281, 52] width 563 height 830
click at [361, 193] on div at bounding box center [281, 52] width 563 height 830
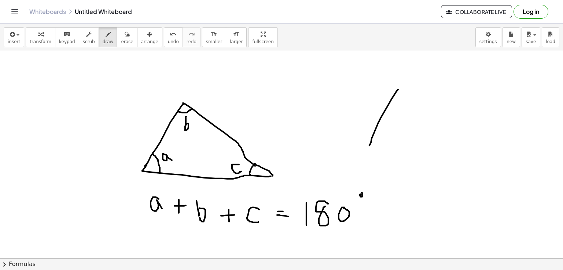
drag, startPoint x: 398, startPoint y: 89, endPoint x: 368, endPoint y: 147, distance: 64.9
click at [368, 147] on div at bounding box center [281, 52] width 563 height 830
drag, startPoint x: 397, startPoint y: 88, endPoint x: 458, endPoint y: 141, distance: 80.2
click at [458, 141] on div at bounding box center [281, 52] width 563 height 830
drag, startPoint x: 368, startPoint y: 147, endPoint x: 458, endPoint y: 141, distance: 90.3
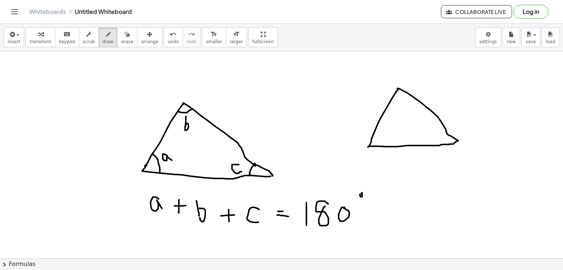
click at [458, 141] on div at bounding box center [281, 52] width 563 height 830
drag, startPoint x: 394, startPoint y: 96, endPoint x: 406, endPoint y: 94, distance: 11.4
click at [406, 94] on div at bounding box center [281, 52] width 563 height 830
drag, startPoint x: 396, startPoint y: 103, endPoint x: 398, endPoint y: 114, distance: 11.1
click at [398, 114] on div at bounding box center [281, 52] width 563 height 830
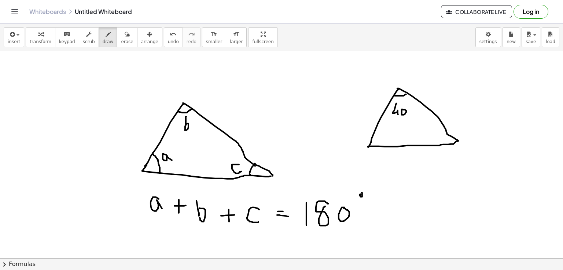
click at [403, 110] on div at bounding box center [281, 52] width 563 height 830
drag, startPoint x: 374, startPoint y: 131, endPoint x: 383, endPoint y: 144, distance: 15.5
click at [383, 144] on div at bounding box center [281, 52] width 563 height 830
drag, startPoint x: 393, startPoint y: 127, endPoint x: 389, endPoint y: 133, distance: 7.0
click at [389, 133] on div at bounding box center [281, 52] width 563 height 830
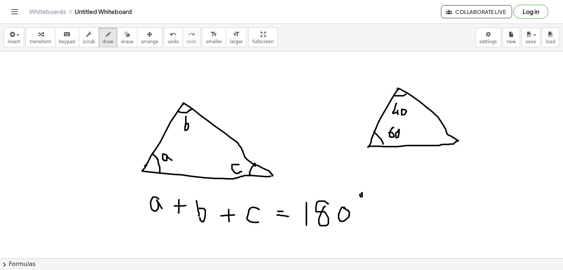
click at [397, 132] on div at bounding box center [281, 52] width 563 height 830
drag, startPoint x: 416, startPoint y: 171, endPoint x: 415, endPoint y: 184, distance: 13.3
click at [415, 184] on div at bounding box center [281, 52] width 563 height 830
click at [431, 178] on div at bounding box center [281, 52] width 563 height 830
drag, startPoint x: 441, startPoint y: 180, endPoint x: 452, endPoint y: 179, distance: 10.3
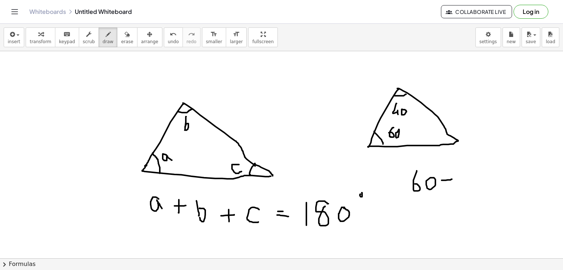
click at [452, 179] on div at bounding box center [281, 52] width 563 height 830
drag, startPoint x: 448, startPoint y: 173, endPoint x: 446, endPoint y: 188, distance: 15.5
click at [446, 188] on div at bounding box center [281, 52] width 563 height 830
drag, startPoint x: 467, startPoint y: 167, endPoint x: 467, endPoint y: 193, distance: 25.6
click at [467, 193] on div at bounding box center [281, 52] width 563 height 830
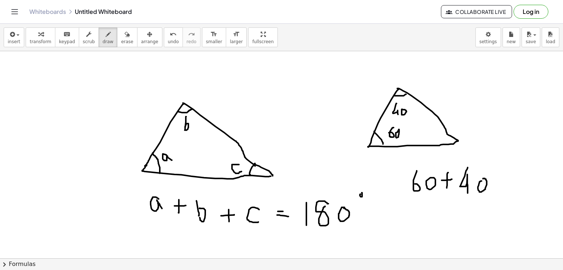
click at [483, 179] on div at bounding box center [281, 52] width 563 height 830
drag, startPoint x: 446, startPoint y: 132, endPoint x: 442, endPoint y: 143, distance: 11.2
click at [442, 143] on div at bounding box center [281, 52] width 563 height 830
click at [125, 36] on icon "button" at bounding box center [127, 34] width 5 height 9
drag, startPoint x: 465, startPoint y: 172, endPoint x: 93, endPoint y: 40, distance: 394.4
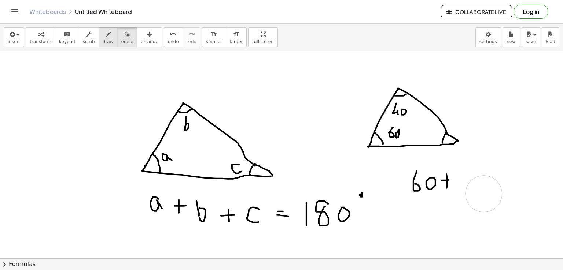
click at [484, 190] on div at bounding box center [281, 52] width 563 height 830
click at [103, 41] on span "draw" at bounding box center [108, 41] width 11 height 5
drag, startPoint x: 447, startPoint y: 171, endPoint x: 446, endPoint y: 182, distance: 11.0
click at [446, 182] on div at bounding box center [281, 52] width 563 height 830
drag, startPoint x: 447, startPoint y: 180, endPoint x: 473, endPoint y: 169, distance: 28.1
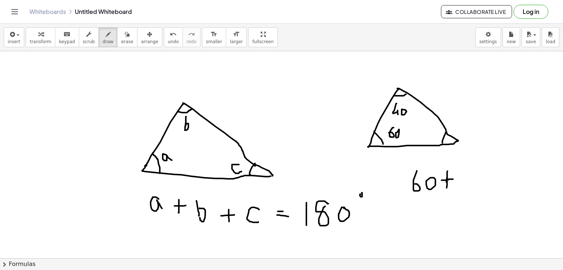
click at [453, 179] on div at bounding box center [281, 52] width 563 height 830
drag, startPoint x: 473, startPoint y: 169, endPoint x: 477, endPoint y: 190, distance: 21.7
click at [477, 190] on div at bounding box center [281, 52] width 563 height 830
click at [486, 185] on div at bounding box center [281, 52] width 563 height 830
drag, startPoint x: 496, startPoint y: 185, endPoint x: 506, endPoint y: 183, distance: 9.6
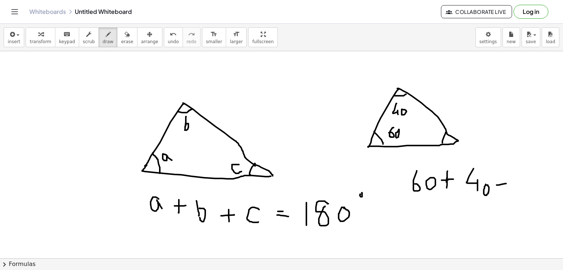
click at [506, 183] on div at bounding box center [281, 52] width 563 height 830
drag, startPoint x: 500, startPoint y: 178, endPoint x: 500, endPoint y: 193, distance: 15.7
click at [500, 193] on div at bounding box center [281, 52] width 563 height 830
drag, startPoint x: 519, startPoint y: 175, endPoint x: 524, endPoint y: 189, distance: 14.5
click at [524, 189] on div at bounding box center [281, 52] width 563 height 830
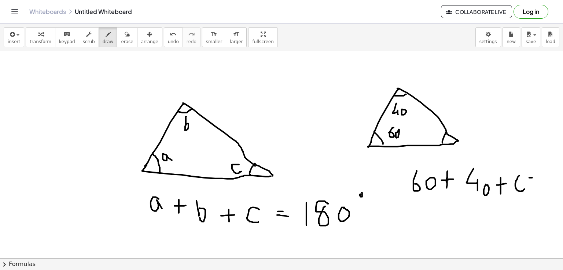
click at [532, 178] on div at bounding box center [281, 52] width 563 height 830
drag, startPoint x: 530, startPoint y: 182, endPoint x: 534, endPoint y: 182, distance: 4.0
click at [534, 182] on div at bounding box center [281, 52] width 563 height 830
drag, startPoint x: 540, startPoint y: 172, endPoint x: 539, endPoint y: 197, distance: 24.6
click at [539, 197] on div at bounding box center [281, 52] width 563 height 830
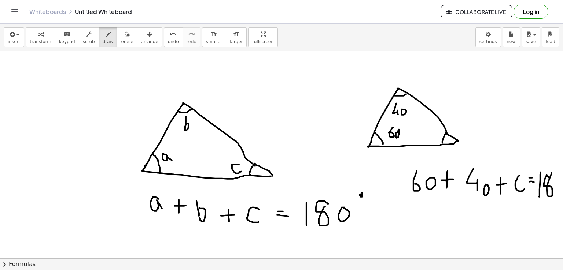
drag, startPoint x: 549, startPoint y: 178, endPoint x: 551, endPoint y: 173, distance: 5.4
click at [551, 173] on div at bounding box center [281, 52] width 563 height 830
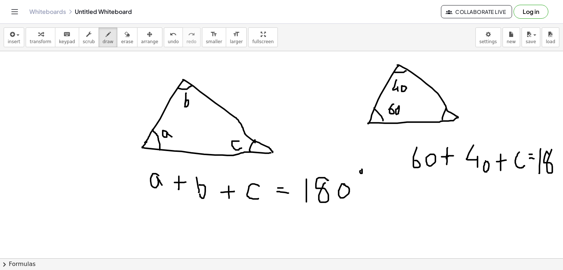
scroll to position [433, 0]
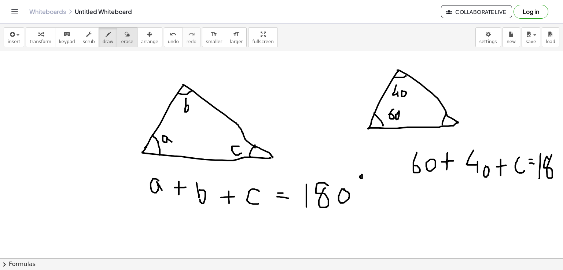
click at [125, 38] on icon "button" at bounding box center [127, 34] width 5 height 9
click at [125, 37] on icon "button" at bounding box center [127, 34] width 5 height 9
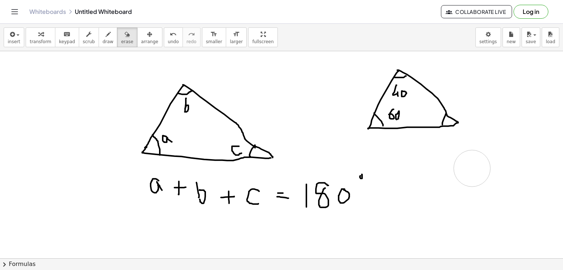
drag, startPoint x: 404, startPoint y: 157, endPoint x: 562, endPoint y: 173, distance: 158.6
click at [434, 167] on div at bounding box center [281, 34] width 563 height 830
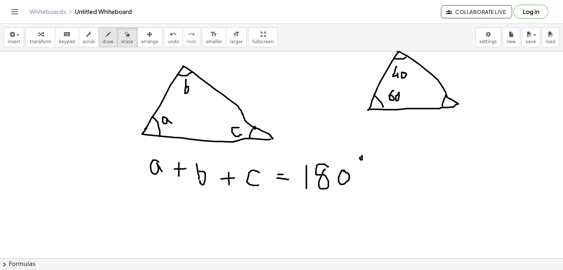
click at [103, 39] on span "draw" at bounding box center [108, 41] width 11 height 5
drag, startPoint x: 160, startPoint y: 200, endPoint x: 166, endPoint y: 220, distance: 21.1
click at [166, 220] on div at bounding box center [281, 15] width 563 height 830
click at [176, 214] on div at bounding box center [281, 15] width 563 height 830
drag, startPoint x: 196, startPoint y: 216, endPoint x: 208, endPoint y: 218, distance: 11.8
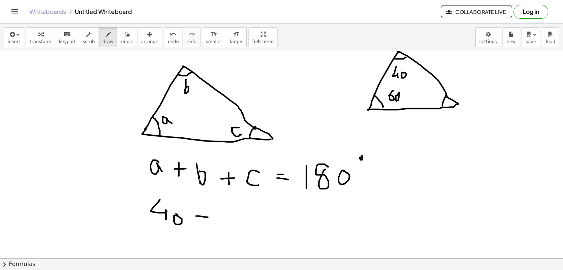
click at [208, 218] on div at bounding box center [281, 15] width 563 height 830
drag, startPoint x: 201, startPoint y: 213, endPoint x: 201, endPoint y: 222, distance: 9.5
click at [201, 222] on div at bounding box center [281, 15] width 563 height 830
drag, startPoint x: 233, startPoint y: 206, endPoint x: 225, endPoint y: 215, distance: 11.9
click at [225, 215] on div at bounding box center [281, 15] width 563 height 830
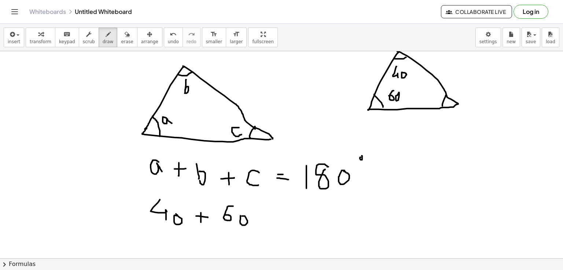
click at [241, 216] on div at bounding box center [281, 15] width 563 height 830
drag, startPoint x: 256, startPoint y: 220, endPoint x: 270, endPoint y: 219, distance: 14.0
click at [270, 219] on div at bounding box center [281, 15] width 563 height 830
drag, startPoint x: 265, startPoint y: 216, endPoint x: 266, endPoint y: 228, distance: 12.1
click at [266, 228] on div at bounding box center [281, 15] width 563 height 830
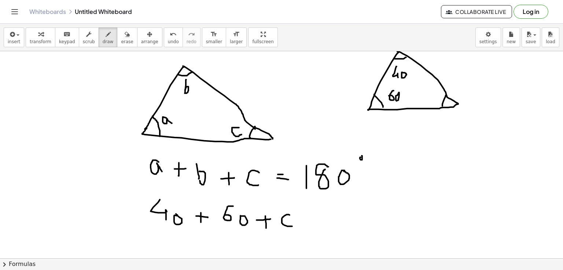
drag, startPoint x: 288, startPoint y: 215, endPoint x: 292, endPoint y: 226, distance: 12.4
click at [292, 226] on div at bounding box center [281, 15] width 563 height 830
drag, startPoint x: 309, startPoint y: 217, endPoint x: 319, endPoint y: 217, distance: 9.5
click at [319, 217] on div at bounding box center [281, 15] width 563 height 830
drag, startPoint x: 309, startPoint y: 222, endPoint x: 320, endPoint y: 220, distance: 10.7
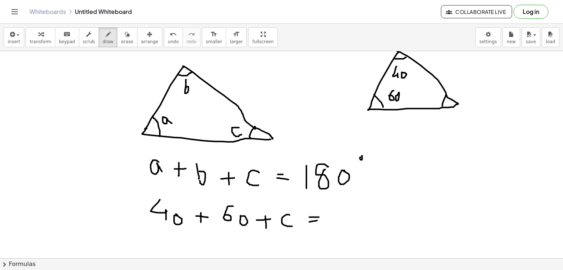
click at [320, 220] on div at bounding box center [281, 15] width 563 height 830
drag, startPoint x: 343, startPoint y: 207, endPoint x: 344, endPoint y: 236, distance: 29.3
click at [344, 236] on div at bounding box center [281, 15] width 563 height 830
click at [360, 211] on div at bounding box center [281, 15] width 563 height 830
click at [380, 216] on div at bounding box center [281, 15] width 563 height 830
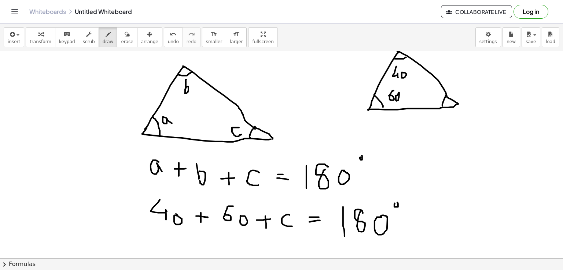
click at [396, 203] on div at bounding box center [281, 15] width 563 height 830
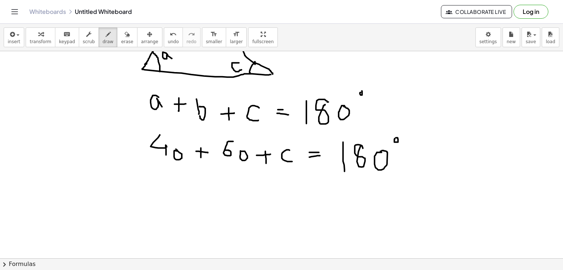
scroll to position [521, 0]
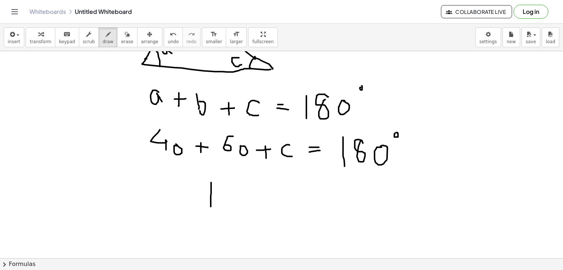
drag, startPoint x: 211, startPoint y: 182, endPoint x: 210, endPoint y: 207, distance: 24.2
drag, startPoint x: 273, startPoint y: 195, endPoint x: 285, endPoint y: 194, distance: 11.7
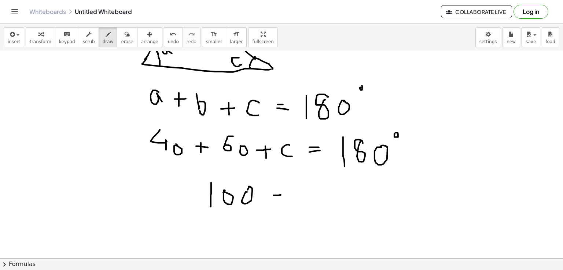
drag, startPoint x: 280, startPoint y: 189, endPoint x: 280, endPoint y: 209, distance: 19.4
drag, startPoint x: 301, startPoint y: 189, endPoint x: 305, endPoint y: 203, distance: 14.5
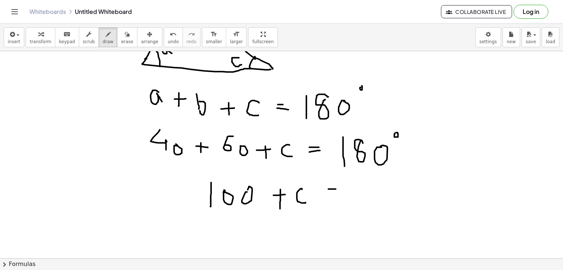
drag, startPoint x: 328, startPoint y: 189, endPoint x: 335, endPoint y: 189, distance: 7.3
drag, startPoint x: 328, startPoint y: 194, endPoint x: 337, endPoint y: 195, distance: 9.6
drag, startPoint x: 354, startPoint y: 185, endPoint x: 355, endPoint y: 203, distance: 18.0
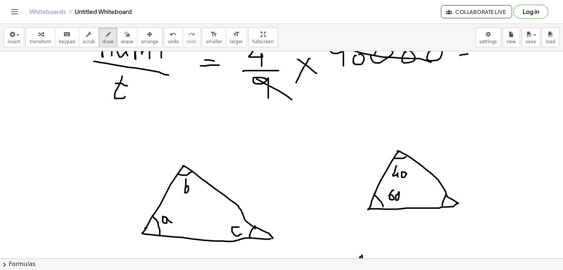
scroll to position [371, 0]
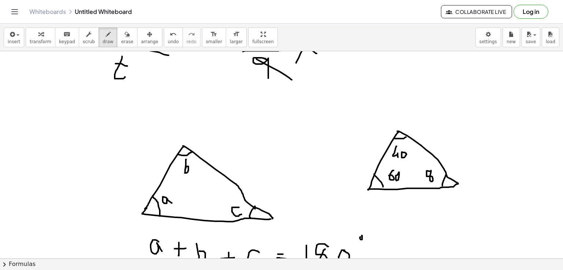
click at [431, 170] on div at bounding box center [281, 95] width 563 height 830
click at [436, 170] on div at bounding box center [281, 95] width 563 height 830
click at [121, 38] on div "button" at bounding box center [127, 34] width 12 height 9
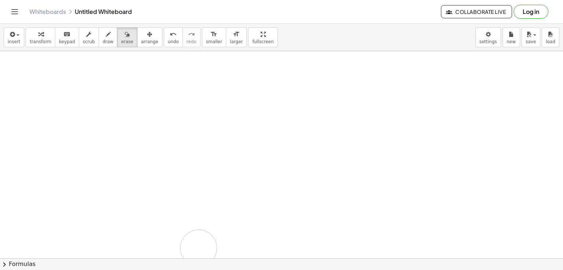
drag, startPoint x: 98, startPoint y: 60, endPoint x: 198, endPoint y: 248, distance: 213.2
click at [198, 248] on div at bounding box center [281, 95] width 563 height 830
click at [103, 39] on span "draw" at bounding box center [108, 41] width 11 height 5
click at [105, 37] on icon "button" at bounding box center [107, 34] width 5 height 9
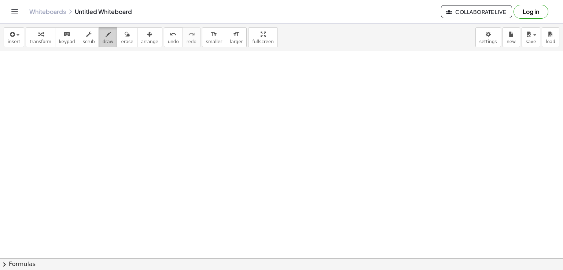
click at [105, 38] on icon "button" at bounding box center [107, 34] width 5 height 9
drag, startPoint x: 115, startPoint y: 80, endPoint x: 101, endPoint y: 97, distance: 21.7
click at [101, 97] on div at bounding box center [281, 95] width 563 height 830
drag, startPoint x: 119, startPoint y: 90, endPoint x: 127, endPoint y: 98, distance: 10.9
click at [127, 98] on div at bounding box center [281, 95] width 563 height 830
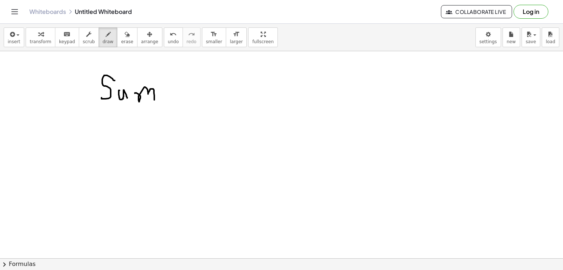
drag, startPoint x: 135, startPoint y: 93, endPoint x: 154, endPoint y: 100, distance: 20.6
click at [154, 100] on div at bounding box center [281, 95] width 563 height 830
click at [189, 90] on div at bounding box center [281, 95] width 563 height 830
drag, startPoint x: 209, startPoint y: 76, endPoint x: 205, endPoint y: 121, distance: 44.9
click at [205, 121] on div at bounding box center [281, 95] width 563 height 830
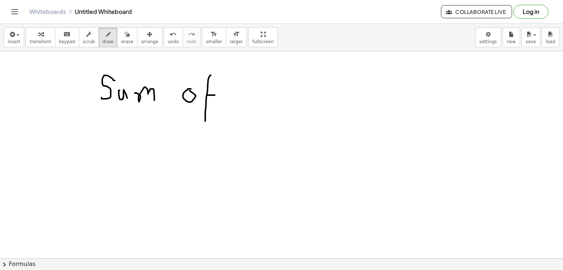
drag, startPoint x: 208, startPoint y: 95, endPoint x: 215, endPoint y: 95, distance: 6.6
click at [215, 95] on div at bounding box center [281, 95] width 563 height 830
drag, startPoint x: 231, startPoint y: 92, endPoint x: 241, endPoint y: 89, distance: 10.8
click at [241, 89] on div at bounding box center [281, 95] width 563 height 830
drag, startPoint x: 253, startPoint y: 90, endPoint x: 260, endPoint y: 104, distance: 15.7
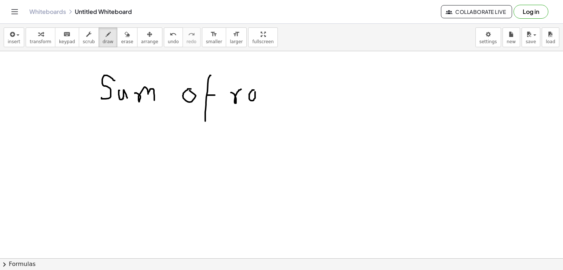
click at [260, 104] on div at bounding box center [281, 95] width 563 height 830
drag, startPoint x: 265, startPoint y: 79, endPoint x: 274, endPoint y: 98, distance: 20.3
click at [274, 98] on div at bounding box center [281, 95] width 563 height 830
drag, startPoint x: 262, startPoint y: 87, endPoint x: 274, endPoint y: 88, distance: 12.1
click at [274, 88] on div at bounding box center [281, 95] width 563 height 830
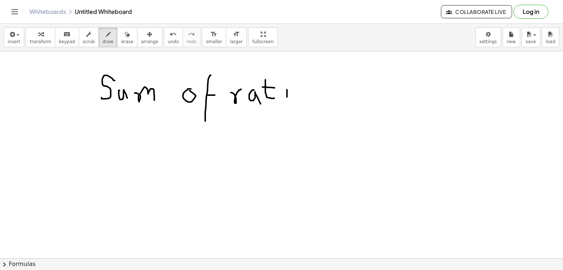
drag, startPoint x: 287, startPoint y: 89, endPoint x: 287, endPoint y: 97, distance: 7.7
click at [287, 97] on div at bounding box center [281, 95] width 563 height 830
click at [289, 79] on div at bounding box center [281, 95] width 563 height 830
drag, startPoint x: 307, startPoint y: 88, endPoint x: 303, endPoint y: 86, distance: 4.1
click at [303, 86] on div at bounding box center [281, 95] width 563 height 830
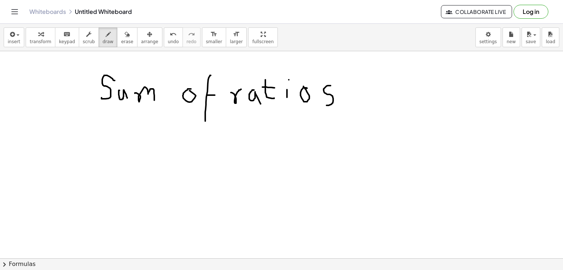
drag, startPoint x: 329, startPoint y: 85, endPoint x: 324, endPoint y: 104, distance: 19.4
click at [324, 104] on div at bounding box center [281, 95] width 563 height 830
drag, startPoint x: 104, startPoint y: 55, endPoint x: 106, endPoint y: 63, distance: 9.1
click at [106, 63] on div at bounding box center [281, 95] width 563 height 830
click at [119, 58] on div at bounding box center [281, 95] width 563 height 830
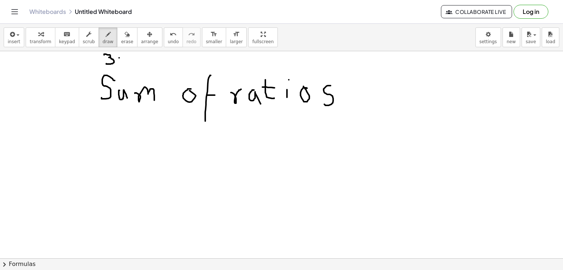
click at [119, 62] on div at bounding box center [281, 95] width 563 height 830
drag, startPoint x: 133, startPoint y: 56, endPoint x: 140, endPoint y: 56, distance: 6.2
click at [140, 56] on div at bounding box center [281, 95] width 563 height 830
drag, startPoint x: 133, startPoint y: 55, endPoint x: 133, endPoint y: 68, distance: 12.8
click at [133, 68] on div at bounding box center [281, 95] width 563 height 830
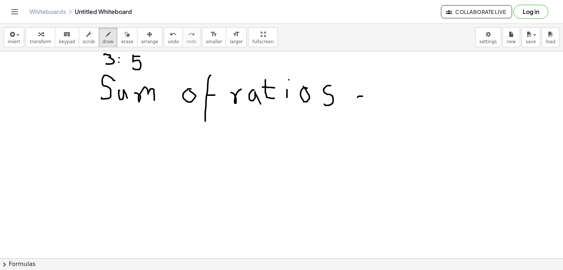
drag, startPoint x: 357, startPoint y: 97, endPoint x: 363, endPoint y: 96, distance: 5.2
click at [363, 96] on div at bounding box center [281, 95] width 563 height 830
drag, startPoint x: 361, startPoint y: 99, endPoint x: 367, endPoint y: 99, distance: 6.2
click at [367, 99] on div at bounding box center [281, 95] width 563 height 830
drag, startPoint x: 395, startPoint y: 81, endPoint x: 404, endPoint y: 104, distance: 24.6
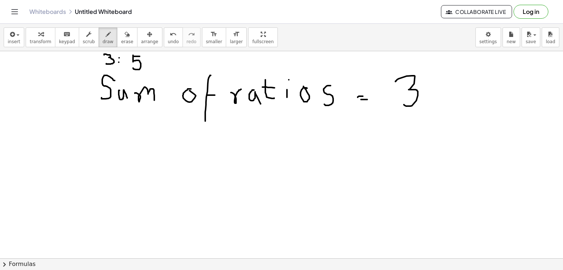
click at [404, 104] on div at bounding box center [281, 95] width 563 height 830
drag, startPoint x: 435, startPoint y: 89, endPoint x: 451, endPoint y: 88, distance: 16.1
click at [451, 88] on div at bounding box center [281, 95] width 563 height 830
drag, startPoint x: 445, startPoint y: 83, endPoint x: 445, endPoint y: 101, distance: 18.3
click at [445, 101] on div at bounding box center [281, 95] width 563 height 830
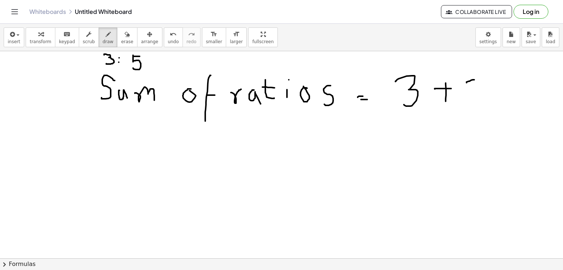
drag, startPoint x: 466, startPoint y: 82, endPoint x: 474, endPoint y: 79, distance: 8.2
click at [474, 79] on div at bounding box center [281, 95] width 563 height 830
drag, startPoint x: 466, startPoint y: 81, endPoint x: 468, endPoint y: 103, distance: 22.4
click at [468, 103] on div at bounding box center [281, 95] width 563 height 830
click at [494, 89] on div at bounding box center [281, 95] width 563 height 830
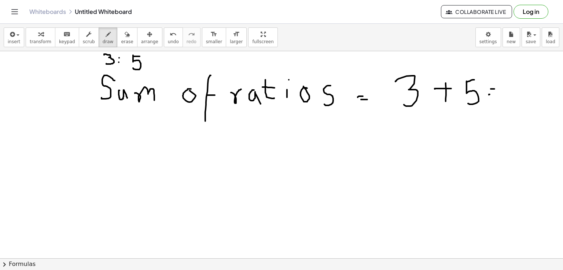
drag, startPoint x: 489, startPoint y: 94, endPoint x: 497, endPoint y: 94, distance: 8.1
click at [497, 94] on div at bounding box center [281, 95] width 563 height 830
click at [516, 84] on div at bounding box center [281, 95] width 563 height 830
drag, startPoint x: 123, startPoint y: 140, endPoint x: 129, endPoint y: 152, distance: 13.3
click at [129, 152] on div at bounding box center [281, 95] width 563 height 830
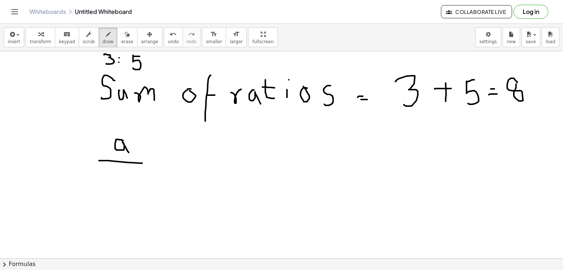
drag, startPoint x: 99, startPoint y: 160, endPoint x: 147, endPoint y: 163, distance: 48.0
click at [147, 163] on div at bounding box center [281, 95] width 563 height 830
drag, startPoint x: 116, startPoint y: 167, endPoint x: 120, endPoint y: 187, distance: 20.0
click at [120, 187] on div at bounding box center [281, 95] width 563 height 830
drag, startPoint x: 115, startPoint y: 176, endPoint x: 120, endPoint y: 176, distance: 5.9
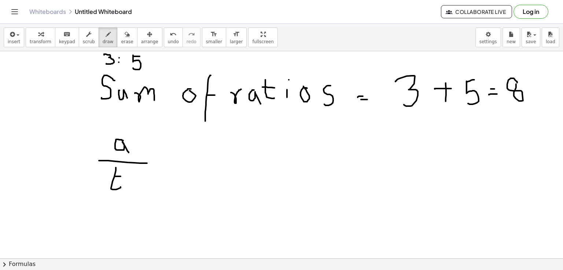
click at [120, 176] on div at bounding box center [281, 95] width 563 height 830
click at [125, 178] on div at bounding box center [281, 95] width 563 height 830
drag, startPoint x: 134, startPoint y: 175, endPoint x: 138, endPoint y: 185, distance: 11.6
click at [138, 185] on div at bounding box center [281, 95] width 563 height 830
drag, startPoint x: 134, startPoint y: 181, endPoint x: 140, endPoint y: 180, distance: 5.9
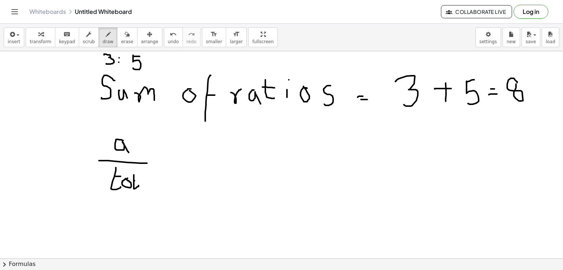
click at [140, 180] on div at bounding box center [281, 95] width 563 height 830
drag, startPoint x: 143, startPoint y: 181, endPoint x: 146, endPoint y: 186, distance: 6.3
click at [146, 186] on div at bounding box center [281, 95] width 563 height 830
drag, startPoint x: 152, startPoint y: 181, endPoint x: 156, endPoint y: 186, distance: 6.7
click at [156, 186] on div at bounding box center [281, 95] width 563 height 830
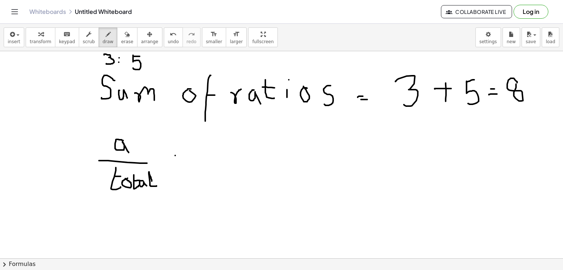
drag, startPoint x: 175, startPoint y: 155, endPoint x: 182, endPoint y: 155, distance: 6.6
click at [182, 155] on div at bounding box center [281, 95] width 563 height 830
drag, startPoint x: 176, startPoint y: 157, endPoint x: 184, endPoint y: 158, distance: 8.1
click at [184, 158] on div at bounding box center [281, 95] width 563 height 830
drag, startPoint x: 214, startPoint y: 141, endPoint x: 219, endPoint y: 157, distance: 16.8
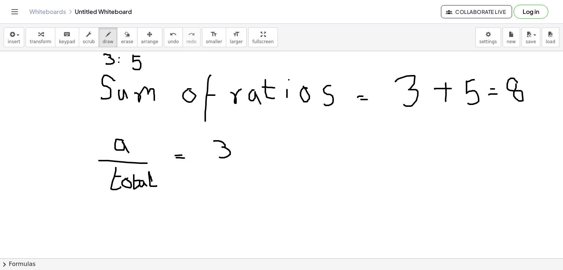
click at [219, 157] on div at bounding box center [281, 95] width 563 height 830
drag, startPoint x: 207, startPoint y: 159, endPoint x: 237, endPoint y: 164, distance: 30.5
click at [237, 164] on div at bounding box center [281, 95] width 563 height 830
drag, startPoint x: 231, startPoint y: 172, endPoint x: 230, endPoint y: 167, distance: 4.8
click at [230, 167] on div at bounding box center [281, 95] width 563 height 830
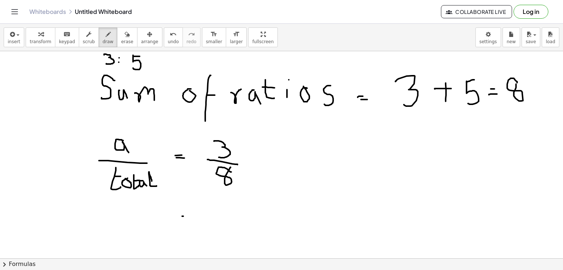
drag, startPoint x: 183, startPoint y: 216, endPoint x: 191, endPoint y: 216, distance: 8.1
click at [191, 216] on div at bounding box center [281, 95] width 563 height 830
drag, startPoint x: 181, startPoint y: 222, endPoint x: 189, endPoint y: 222, distance: 7.7
click at [189, 222] on div at bounding box center [281, 95] width 563 height 830
drag, startPoint x: 221, startPoint y: 205, endPoint x: 229, endPoint y: 204, distance: 8.1
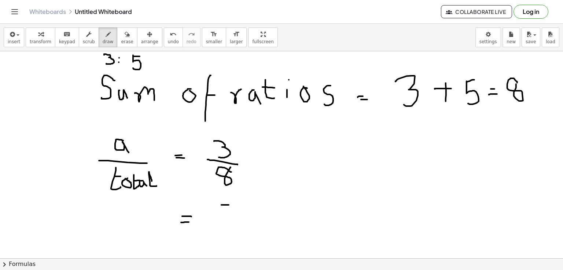
click at [229, 204] on div at bounding box center [281, 95] width 563 height 830
drag, startPoint x: 220, startPoint y: 205, endPoint x: 215, endPoint y: 221, distance: 16.1
click at [215, 221] on div at bounding box center [281, 95] width 563 height 830
drag, startPoint x: 205, startPoint y: 224, endPoint x: 242, endPoint y: 226, distance: 36.7
click at [242, 226] on div at bounding box center [281, 95] width 563 height 830
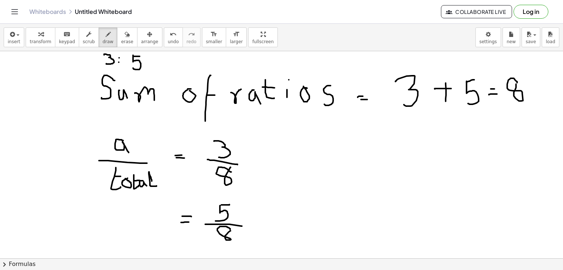
click at [230, 230] on div at bounding box center [281, 95] width 563 height 830
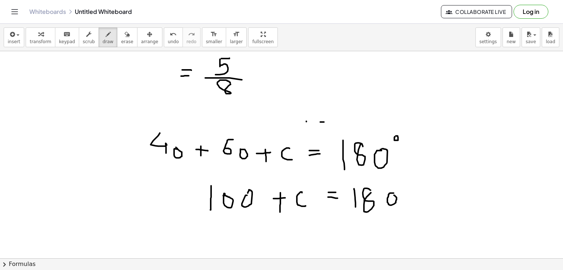
scroll to position [535, 0]
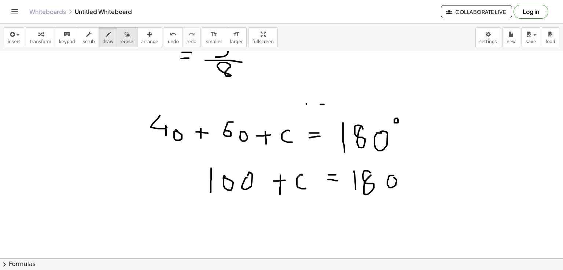
click at [125, 36] on icon "button" at bounding box center [127, 34] width 5 height 9
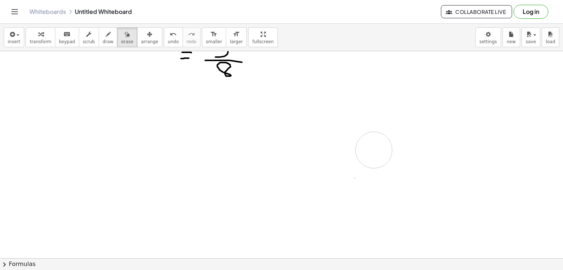
drag, startPoint x: 141, startPoint y: 118, endPoint x: 374, endPoint y: 150, distance: 234.4
click at [103, 40] on span "draw" at bounding box center [108, 41] width 11 height 5
click at [103, 33] on div "button" at bounding box center [108, 34] width 11 height 9
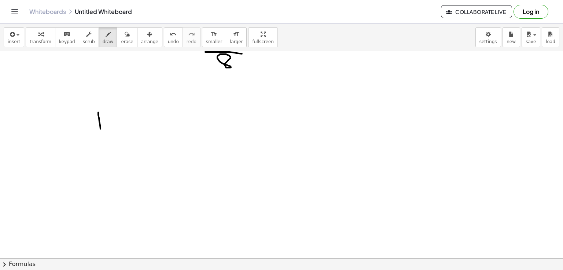
drag, startPoint x: 98, startPoint y: 112, endPoint x: 101, endPoint y: 130, distance: 18.1
drag, startPoint x: 86, startPoint y: 134, endPoint x: 119, endPoint y: 138, distance: 33.3
drag, startPoint x: 101, startPoint y: 146, endPoint x: 125, endPoint y: 163, distance: 29.2
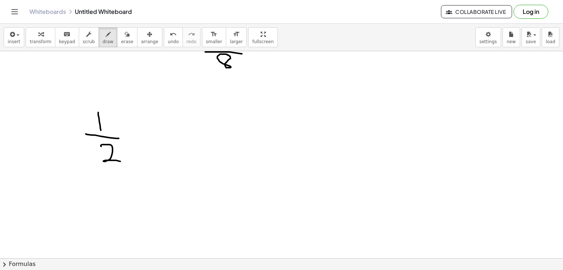
drag, startPoint x: 183, startPoint y: 115, endPoint x: 183, endPoint y: 133, distance: 17.9
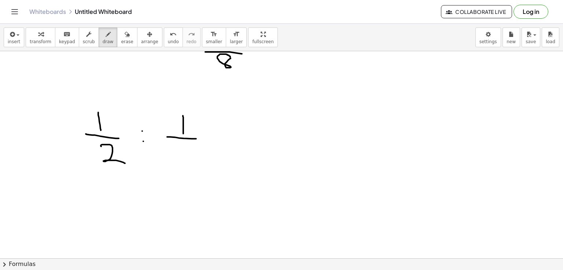
drag, startPoint x: 167, startPoint y: 137, endPoint x: 196, endPoint y: 138, distance: 29.0
drag, startPoint x: 184, startPoint y: 148, endPoint x: 193, endPoint y: 171, distance: 25.6
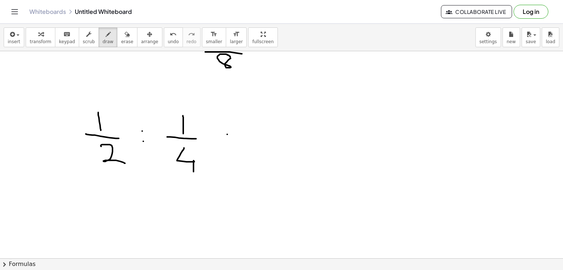
drag, startPoint x: 262, startPoint y: 114, endPoint x: 264, endPoint y: 130, distance: 15.8
drag, startPoint x: 246, startPoint y: 137, endPoint x: 281, endPoint y: 138, distance: 35.2
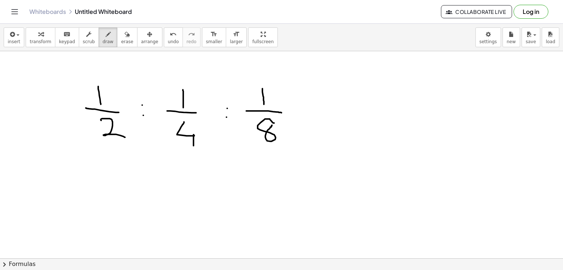
scroll to position [572, 0]
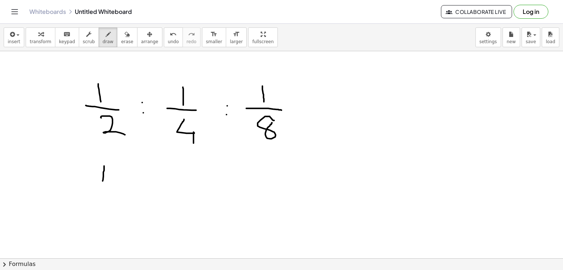
drag, startPoint x: 104, startPoint y: 166, endPoint x: 103, endPoint y: 181, distance: 14.7
drag, startPoint x: 85, startPoint y: 185, endPoint x: 122, endPoint y: 185, distance: 36.6
drag, startPoint x: 84, startPoint y: 193, endPoint x: 105, endPoint y: 209, distance: 26.1
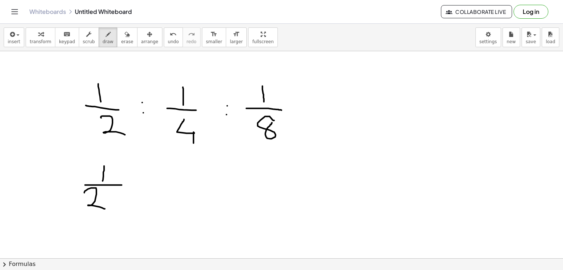
drag, startPoint x: 108, startPoint y: 193, endPoint x: 119, endPoint y: 207, distance: 17.2
drag, startPoint x: 117, startPoint y: 195, endPoint x: 108, endPoint y: 208, distance: 15.8
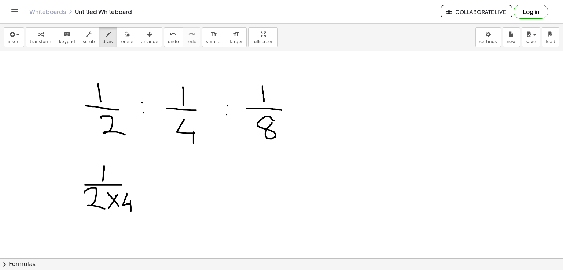
drag, startPoint x: 127, startPoint y: 193, endPoint x: 131, endPoint y: 211, distance: 18.4
drag, startPoint x: 118, startPoint y: 170, endPoint x: 128, endPoint y: 179, distance: 13.2
drag, startPoint x: 126, startPoint y: 170, endPoint x: 118, endPoint y: 178, distance: 10.4
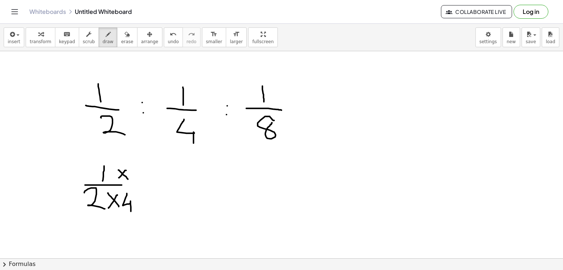
drag, startPoint x: 137, startPoint y: 165, endPoint x: 141, endPoint y: 183, distance: 18.6
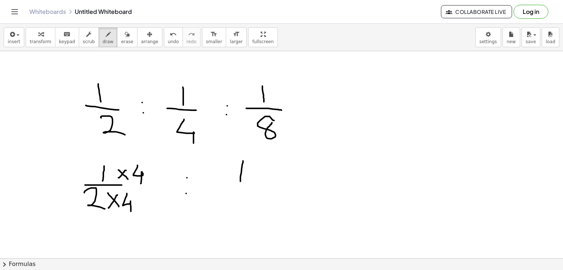
drag, startPoint x: 243, startPoint y: 161, endPoint x: 240, endPoint y: 183, distance: 22.2
drag, startPoint x: 251, startPoint y: 164, endPoint x: 262, endPoint y: 178, distance: 17.4
drag, startPoint x: 259, startPoint y: 166, endPoint x: 253, endPoint y: 179, distance: 14.6
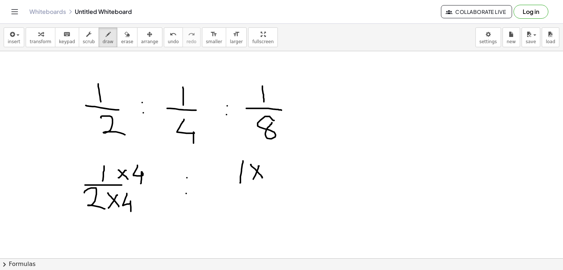
drag, startPoint x: 271, startPoint y: 164, endPoint x: 286, endPoint y: 179, distance: 21.0
drag, startPoint x: 234, startPoint y: 185, endPoint x: 296, endPoint y: 186, distance: 61.9
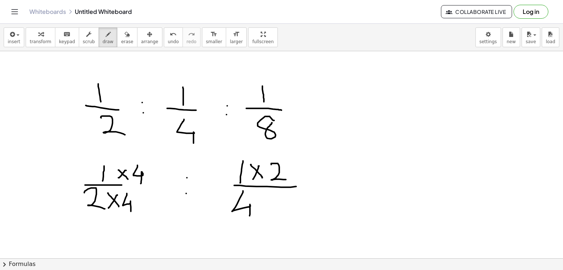
drag, startPoint x: 243, startPoint y: 191, endPoint x: 249, endPoint y: 216, distance: 25.8
drag, startPoint x: 265, startPoint y: 194, endPoint x: 276, endPoint y: 213, distance: 21.7
drag, startPoint x: 274, startPoint y: 200, endPoint x: 263, endPoint y: 214, distance: 18.3
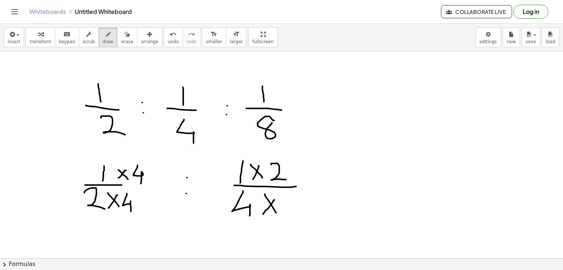
drag, startPoint x: 286, startPoint y: 199, endPoint x: 307, endPoint y: 217, distance: 27.0
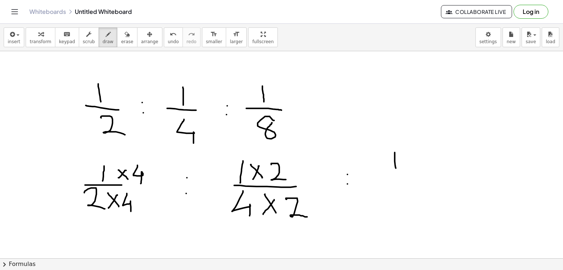
drag, startPoint x: 394, startPoint y: 152, endPoint x: 396, endPoint y: 169, distance: 16.5
drag, startPoint x: 383, startPoint y: 176, endPoint x: 418, endPoint y: 176, distance: 35.2
drag, startPoint x: 402, startPoint y: 182, endPoint x: 400, endPoint y: 187, distance: 5.1
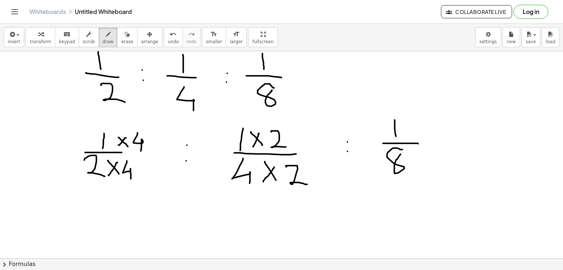
scroll to position [609, 0]
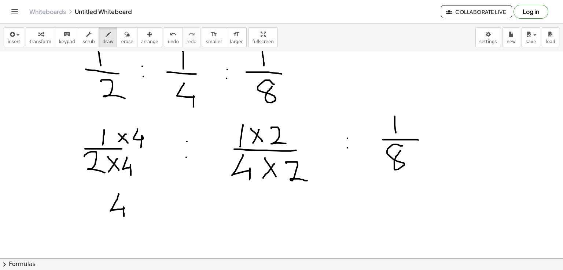
drag, startPoint x: 119, startPoint y: 194, endPoint x: 124, endPoint y: 217, distance: 24.0
drag, startPoint x: 108, startPoint y: 220, endPoint x: 138, endPoint y: 221, distance: 30.4
drag, startPoint x: 129, startPoint y: 225, endPoint x: 127, endPoint y: 230, distance: 5.0
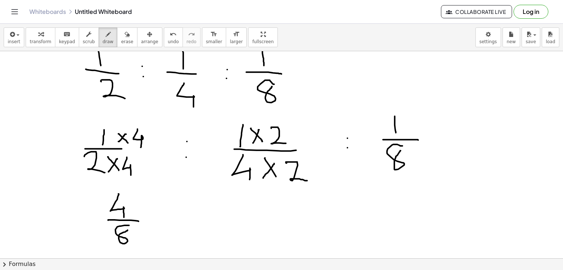
drag, startPoint x: 206, startPoint y: 200, endPoint x: 222, endPoint y: 211, distance: 20.0
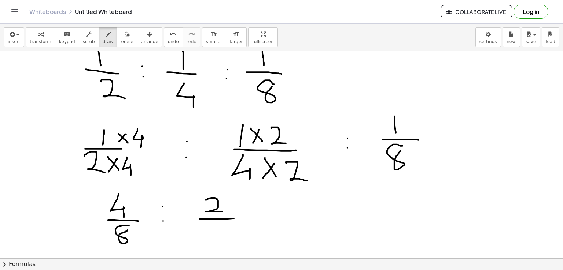
drag, startPoint x: 199, startPoint y: 219, endPoint x: 234, endPoint y: 218, distance: 34.4
drag, startPoint x: 225, startPoint y: 223, endPoint x: 228, endPoint y: 226, distance: 4.4
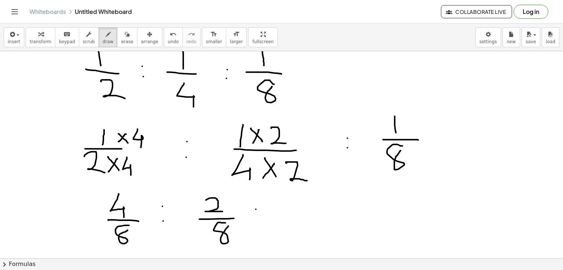
drag, startPoint x: 293, startPoint y: 195, endPoint x: 294, endPoint y: 212, distance: 17.6
drag, startPoint x: 278, startPoint y: 216, endPoint x: 310, endPoint y: 216, distance: 31.5
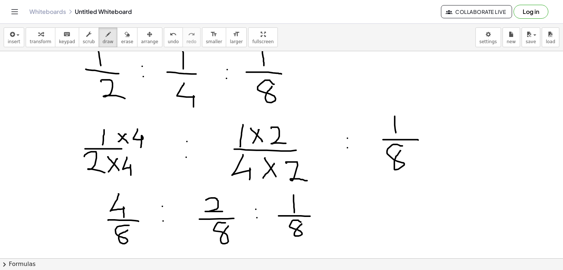
drag, startPoint x: 340, startPoint y: 214, endPoint x: 344, endPoint y: 213, distance: 4.0
drag, startPoint x: 337, startPoint y: 216, endPoint x: 353, endPoint y: 216, distance: 16.1
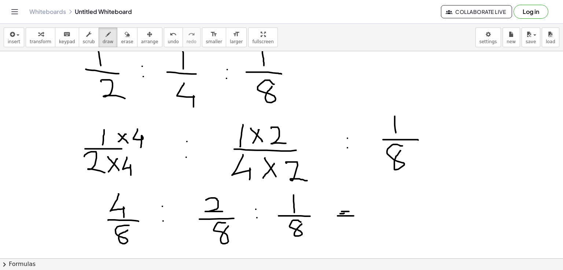
drag, startPoint x: 341, startPoint y: 211, endPoint x: 349, endPoint y: 211, distance: 7.3
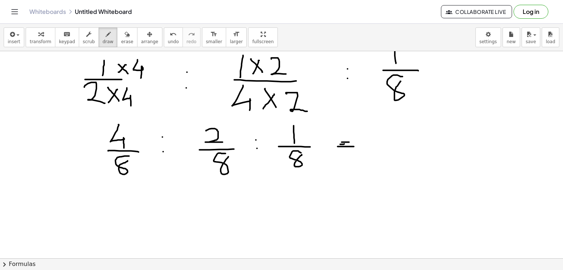
scroll to position [694, 0]
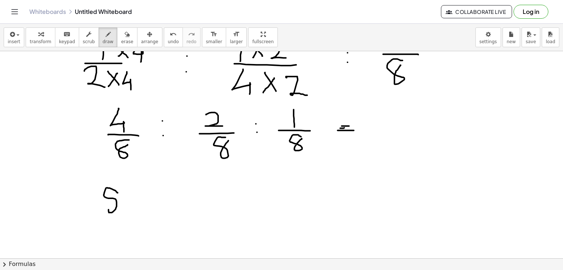
drag, startPoint x: 118, startPoint y: 193, endPoint x: 108, endPoint y: 209, distance: 19.4
drag, startPoint x: 125, startPoint y: 196, endPoint x: 136, endPoint y: 209, distance: 17.2
drag, startPoint x: 145, startPoint y: 195, endPoint x: 163, endPoint y: 203, distance: 19.9
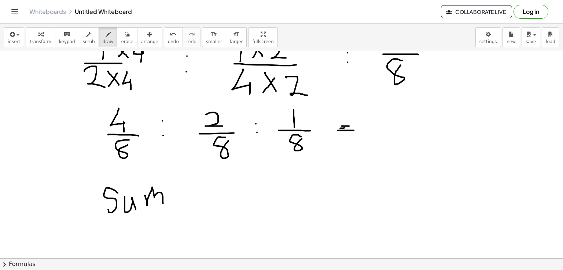
drag, startPoint x: 193, startPoint y: 183, endPoint x: 201, endPoint y: 209, distance: 26.9
drag, startPoint x: 192, startPoint y: 197, endPoint x: 204, endPoint y: 197, distance: 11.7
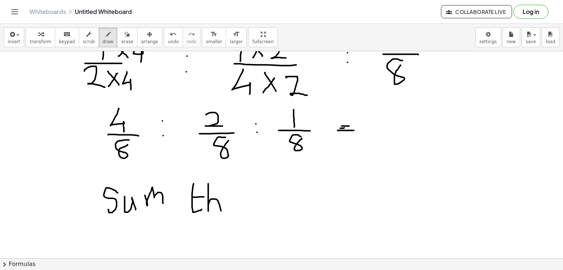
drag, startPoint x: 208, startPoint y: 183, endPoint x: 221, endPoint y: 211, distance: 30.0
drag, startPoint x: 229, startPoint y: 203, endPoint x: 239, endPoint y: 211, distance: 13.3
drag, startPoint x: 260, startPoint y: 202, endPoint x: 275, endPoint y: 210, distance: 17.2
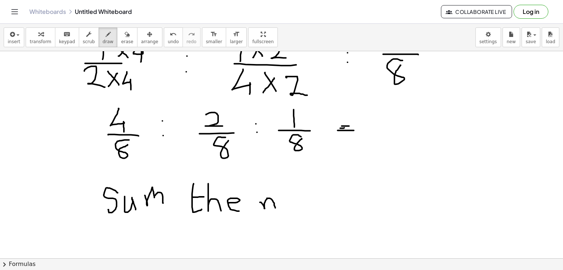
drag, startPoint x: 282, startPoint y: 197, endPoint x: 293, endPoint y: 208, distance: 15.5
drag, startPoint x: 298, startPoint y: 203, endPoint x: 317, endPoint y: 210, distance: 19.9
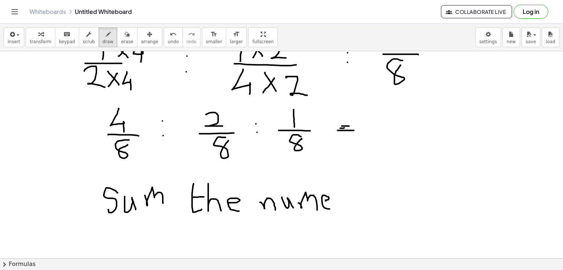
drag, startPoint x: 325, startPoint y: 201, endPoint x: 331, endPoint y: 209, distance: 10.0
drag, startPoint x: 339, startPoint y: 198, endPoint x: 348, endPoint y: 196, distance: 9.0
drag, startPoint x: 365, startPoint y: 194, endPoint x: 372, endPoint y: 203, distance: 10.9
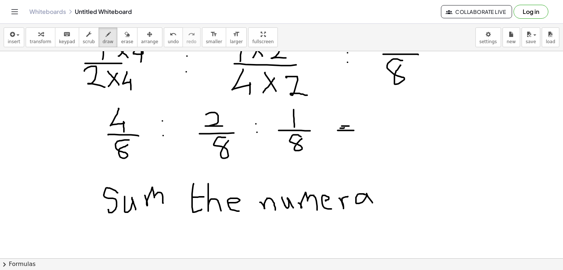
drag, startPoint x: 378, startPoint y: 180, endPoint x: 392, endPoint y: 198, distance: 22.3
drag, startPoint x: 379, startPoint y: 191, endPoint x: 390, endPoint y: 189, distance: 10.8
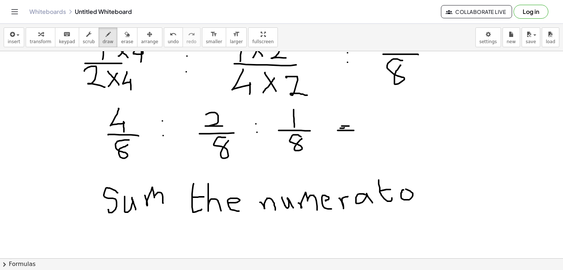
drag, startPoint x: 423, startPoint y: 188, endPoint x: 429, endPoint y: 176, distance: 12.8
drag, startPoint x: 447, startPoint y: 176, endPoint x: 441, endPoint y: 193, distance: 18.3
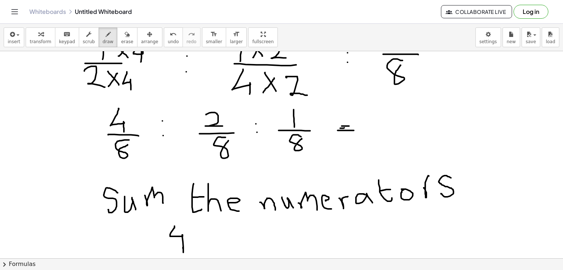
drag, startPoint x: 174, startPoint y: 226, endPoint x: 182, endPoint y: 247, distance: 22.4
drag, startPoint x: 200, startPoint y: 239, endPoint x: 214, endPoint y: 238, distance: 14.0
drag, startPoint x: 208, startPoint y: 234, endPoint x: 207, endPoint y: 245, distance: 10.6
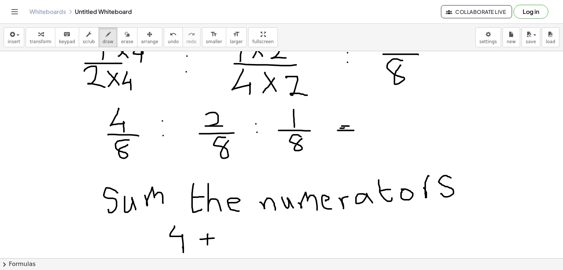
drag, startPoint x: 229, startPoint y: 231, endPoint x: 248, endPoint y: 246, distance: 24.4
drag, startPoint x: 267, startPoint y: 234, endPoint x: 284, endPoint y: 233, distance: 16.9
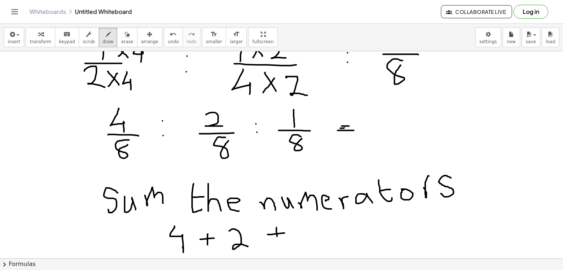
drag, startPoint x: 276, startPoint y: 227, endPoint x: 277, endPoint y: 238, distance: 10.3
drag, startPoint x: 305, startPoint y: 223, endPoint x: 306, endPoint y: 242, distance: 19.4
drag, startPoint x: 321, startPoint y: 233, endPoint x: 328, endPoint y: 232, distance: 7.5
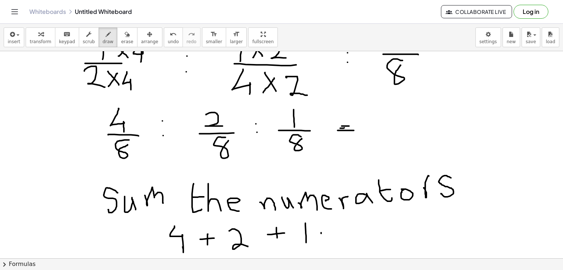
drag, startPoint x: 318, startPoint y: 236, endPoint x: 329, endPoint y: 236, distance: 11.4
drag, startPoint x: 348, startPoint y: 222, endPoint x: 359, endPoint y: 244, distance: 24.1
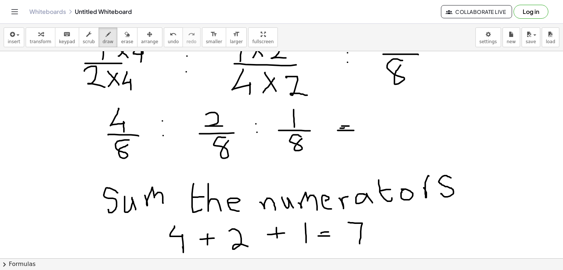
drag, startPoint x: 44, startPoint y: 189, endPoint x: 48, endPoint y: 185, distance: 5.7
drag, startPoint x: 48, startPoint y: 187, endPoint x: 46, endPoint y: 197, distance: 9.6
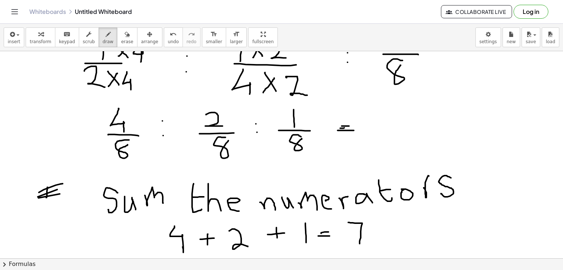
click at [125, 34] on icon "button" at bounding box center [127, 34] width 5 height 9
drag, startPoint x: 33, startPoint y: 191, endPoint x: 99, endPoint y: 34, distance: 170.2
click at [105, 34] on icon "button" at bounding box center [107, 34] width 5 height 9
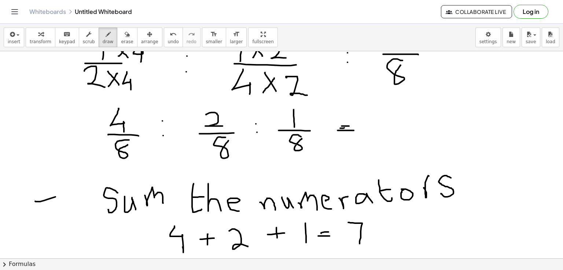
drag, startPoint x: 35, startPoint y: 201, endPoint x: 56, endPoint y: 197, distance: 21.0
drag, startPoint x: 45, startPoint y: 200, endPoint x: 47, endPoint y: 212, distance: 12.2
drag, startPoint x: 51, startPoint y: 198, endPoint x: 56, endPoint y: 215, distance: 17.2
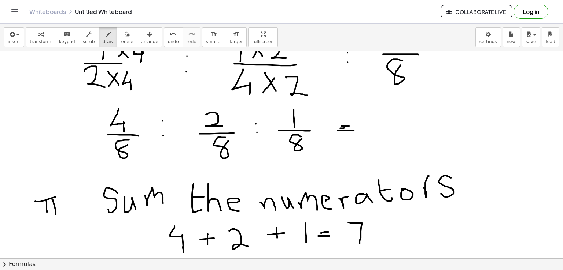
drag, startPoint x: 41, startPoint y: 215, endPoint x: 60, endPoint y: 214, distance: 19.1
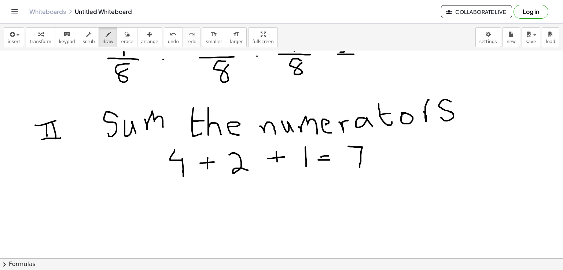
scroll to position [817, 0]
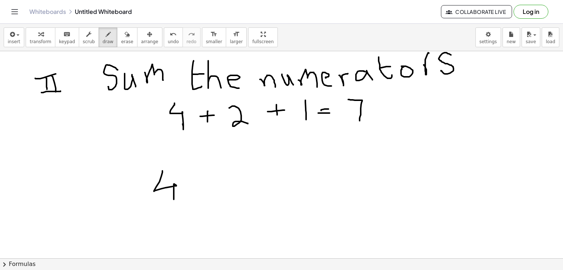
drag, startPoint x: 162, startPoint y: 170, endPoint x: 174, endPoint y: 199, distance: 30.7
drag, startPoint x: 142, startPoint y: 199, endPoint x: 184, endPoint y: 203, distance: 41.9
drag, startPoint x: 164, startPoint y: 209, endPoint x: 169, endPoint y: 231, distance: 22.1
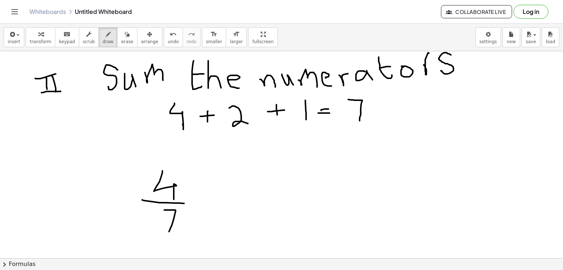
drag, startPoint x: 168, startPoint y: 132, endPoint x: 185, endPoint y: 132, distance: 16.1
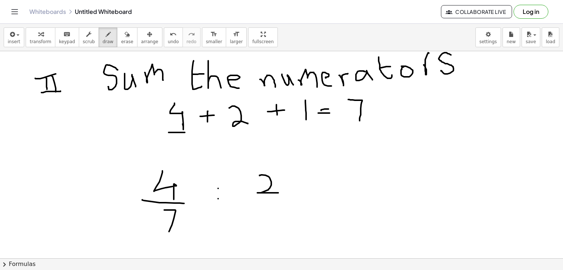
drag, startPoint x: 259, startPoint y: 175, endPoint x: 278, endPoint y: 192, distance: 25.4
drag, startPoint x: 252, startPoint y: 199, endPoint x: 285, endPoint y: 199, distance: 33.3
drag, startPoint x: 267, startPoint y: 205, endPoint x: 277, endPoint y: 220, distance: 18.3
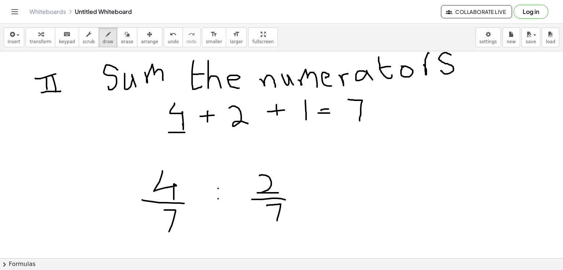
drag, startPoint x: 353, startPoint y: 169, endPoint x: 353, endPoint y: 189, distance: 20.1
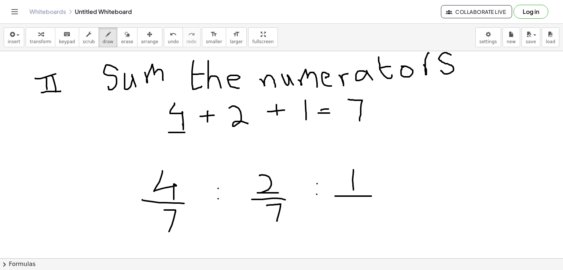
drag, startPoint x: 335, startPoint y: 196, endPoint x: 371, endPoint y: 196, distance: 36.3
drag, startPoint x: 344, startPoint y: 202, endPoint x: 358, endPoint y: 220, distance: 23.3
drag, startPoint x: 45, startPoint y: 174, endPoint x: 73, endPoint y: 160, distance: 30.8
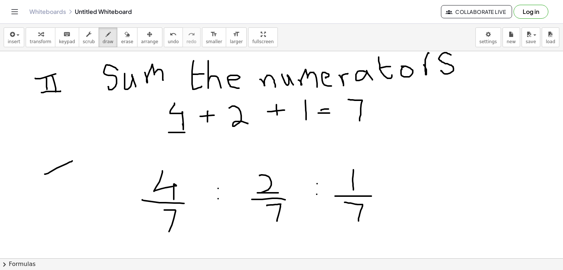
drag, startPoint x: 59, startPoint y: 165, endPoint x: 59, endPoint y: 182, distance: 17.2
drag, startPoint x: 65, startPoint y: 166, endPoint x: 66, endPoint y: 181, distance: 15.0
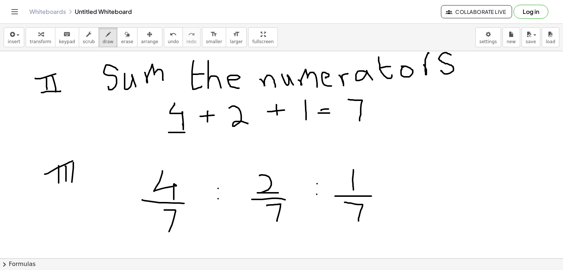
drag, startPoint x: 73, startPoint y: 162, endPoint x: 72, endPoint y: 182, distance: 19.8
drag, startPoint x: 51, startPoint y: 186, endPoint x: 84, endPoint y: 180, distance: 32.9
